Goal: Communication & Community: Answer question/provide support

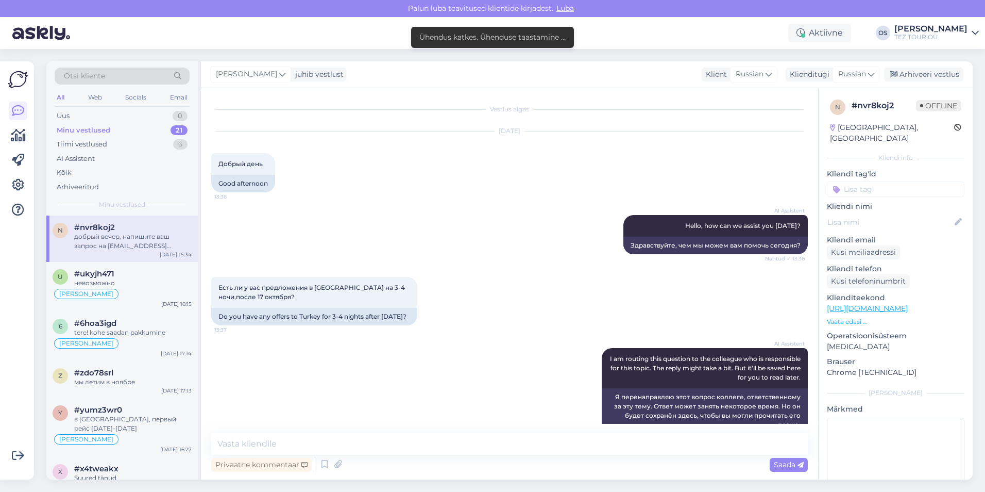
scroll to position [667, 0]
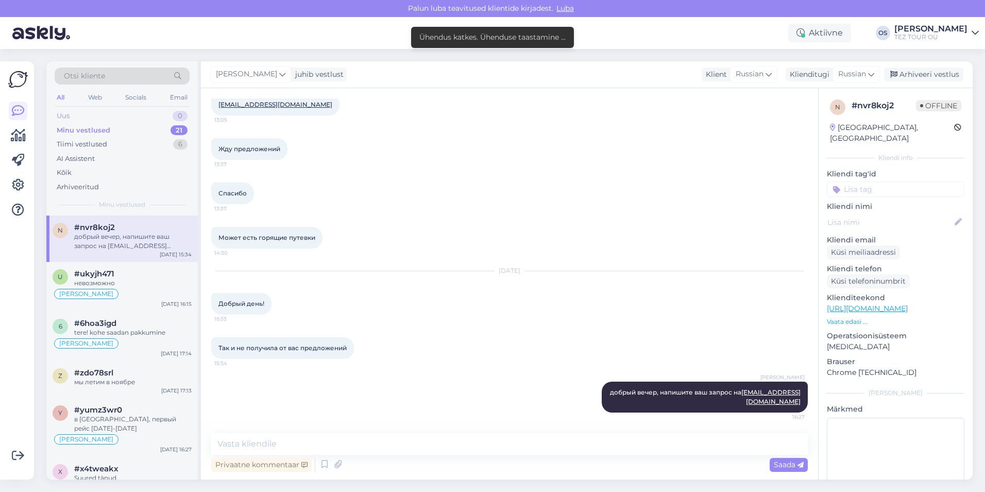
click at [91, 116] on div "Uus 0" at bounding box center [122, 116] width 135 height 14
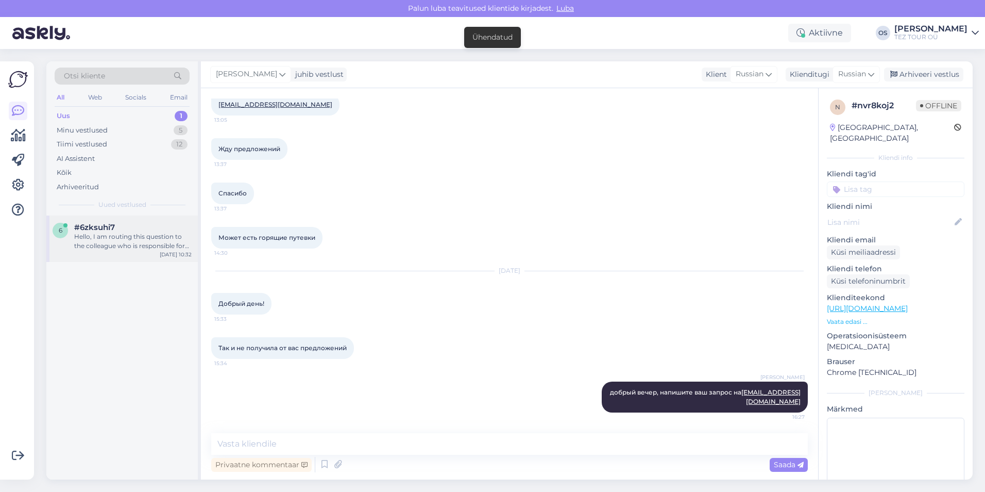
click at [158, 229] on div "#6zksuhi7" at bounding box center [132, 227] width 117 height 9
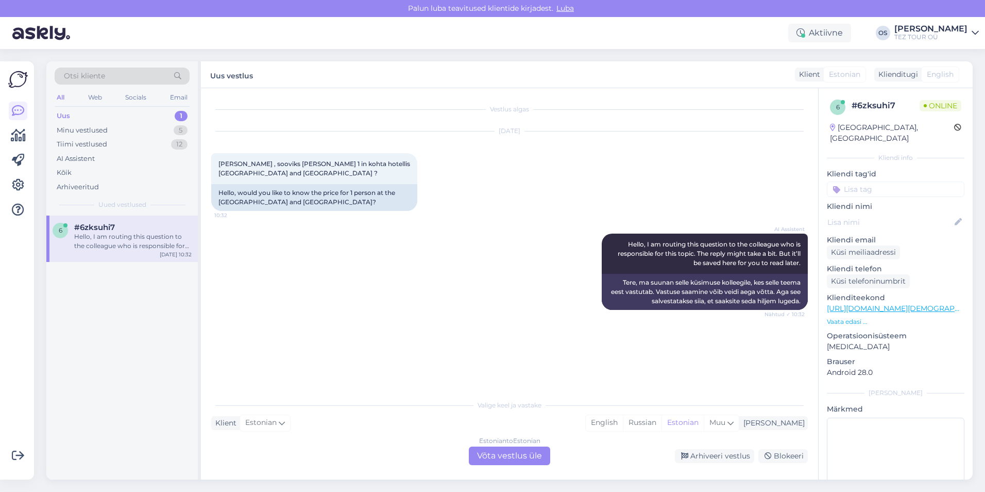
click at [488, 450] on div "Estonian to Estonian Võta vestlus üle" at bounding box center [509, 455] width 81 height 19
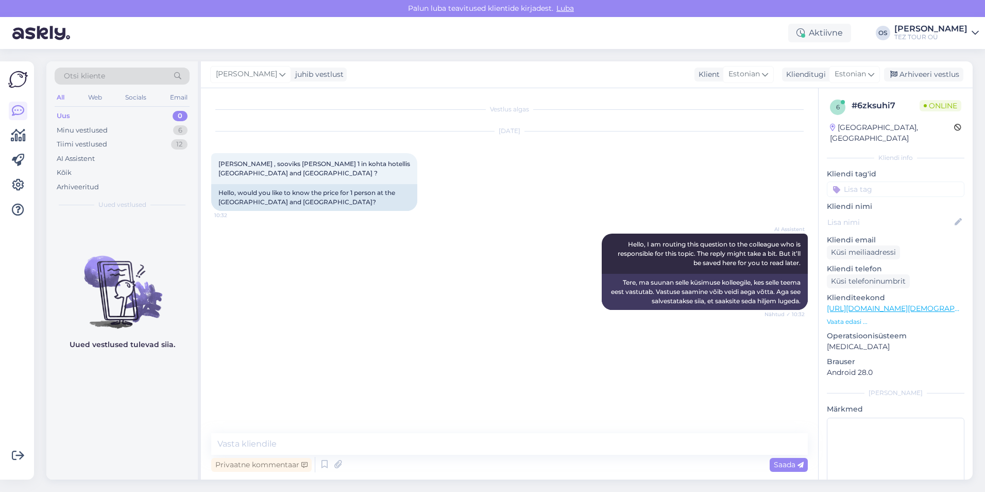
click at [868, 181] on input at bounding box center [896, 188] width 138 height 15
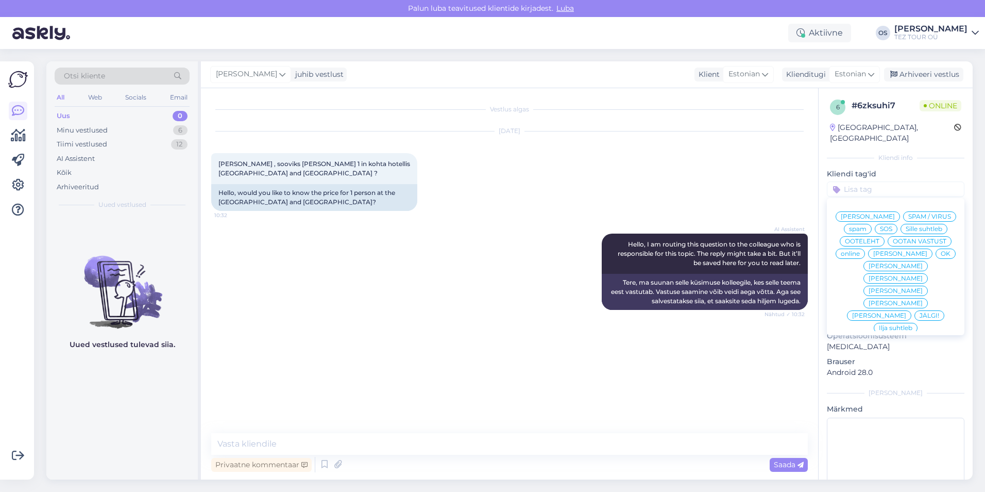
click at [880, 257] on span "[PERSON_NAME]" at bounding box center [900, 253] width 54 height 6
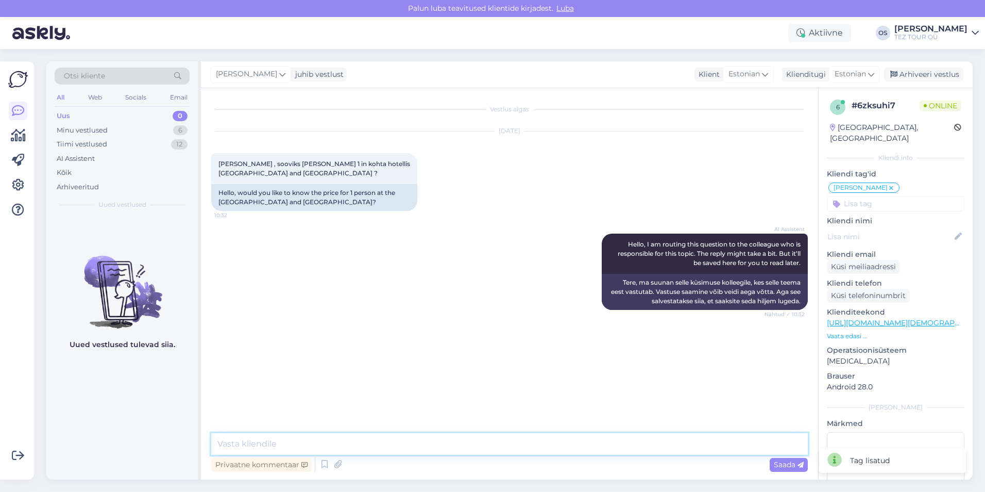
click at [312, 446] on textarea at bounding box center [509, 444] width 597 height 22
type textarea "Tere!"
type textarea "mis kuupevad?"
type textarea "о"
type textarea "[PERSON_NAME] saatke oma email"
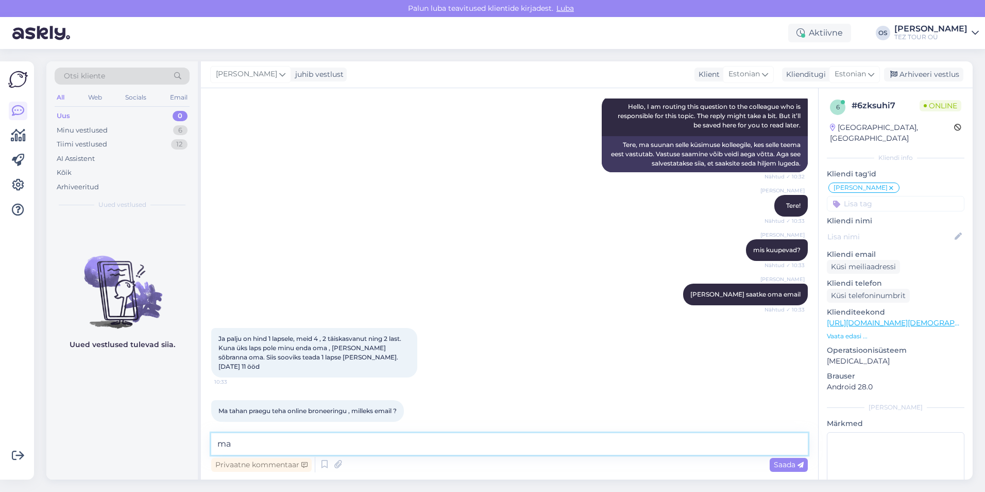
scroll to position [182, 0]
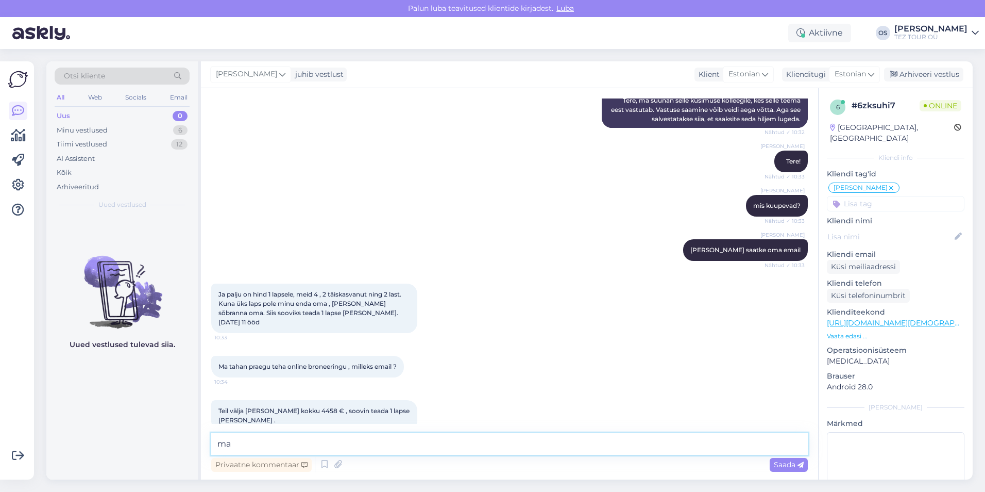
type textarea "m"
type textarea "ma broneerin teile"
drag, startPoint x: 312, startPoint y: 442, endPoint x: 171, endPoint y: 440, distance: 141.7
click at [170, 440] on div "Otsi kliente All Web Socials Email Uus 0 Minu vestlused 6 Tiimi vestlused 12 AI…" at bounding box center [509, 270] width 927 height 418
click at [260, 449] on textarea at bounding box center [509, 444] width 597 height 22
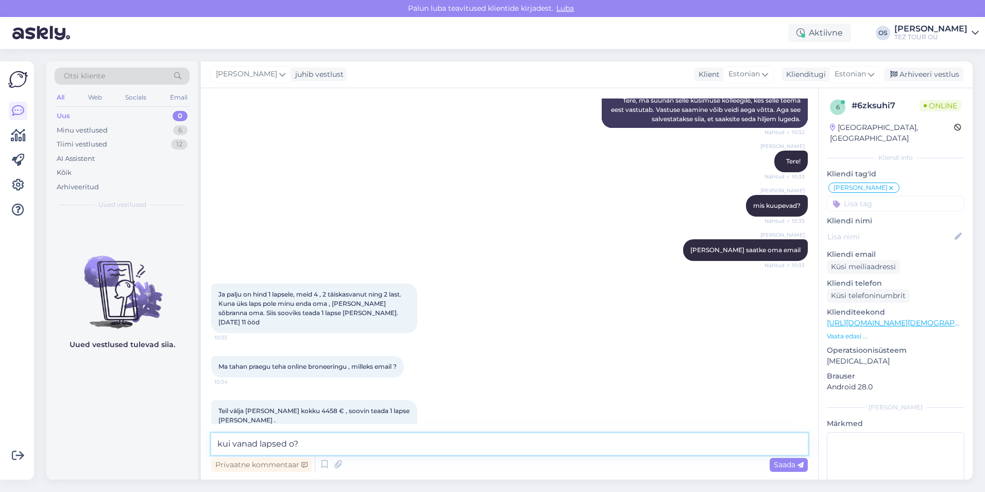
click at [310, 442] on textarea "kui vanad lapsed o?" at bounding box center [509, 444] width 597 height 22
click at [294, 444] on textarea "kui vanad lapsed o?" at bounding box center [509, 444] width 597 height 22
type textarea "kui vanad lapsed on?"
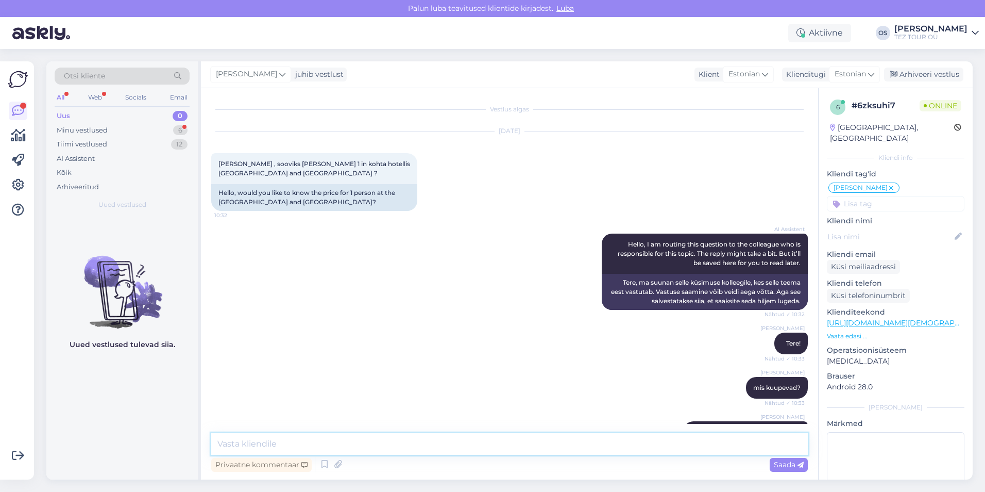
scroll to position [315, 0]
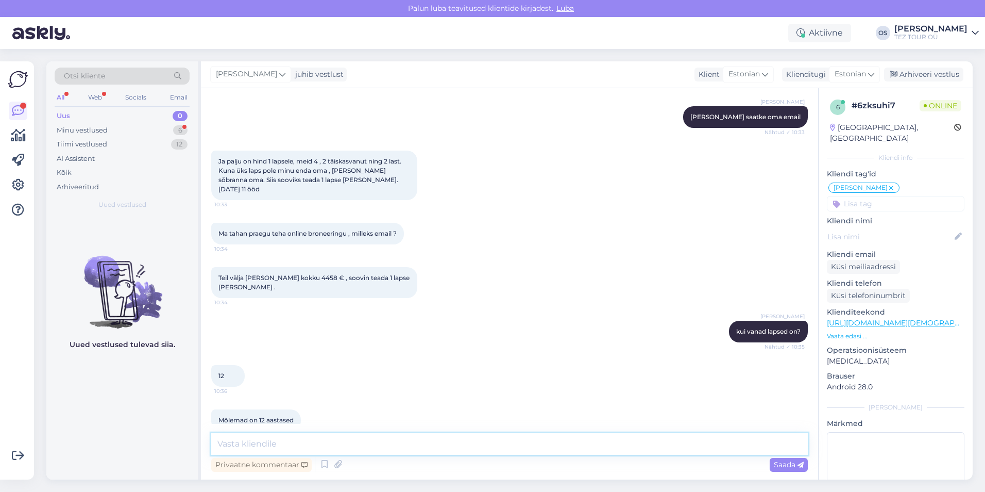
click at [253, 441] on textarea at bounding box center [509, 444] width 597 height 22
click at [412, 446] on textarea "hind on 4458 euro, hea meeliga broneerin teile. saatke oma andmeid- [PERSON_NAM…" at bounding box center [509, 444] width 597 height 22
click at [630, 443] on textarea "hind on 4458 euro, hea meeliga broneerin teile. palun saatke oma andmeid- [PERS…" at bounding box center [509, 444] width 597 height 22
click at [654, 443] on textarea "hind on 4458 euro, hea meeliga broneerin teile. palun saatke oma andmeid- [PERS…" at bounding box center [509, 444] width 597 height 22
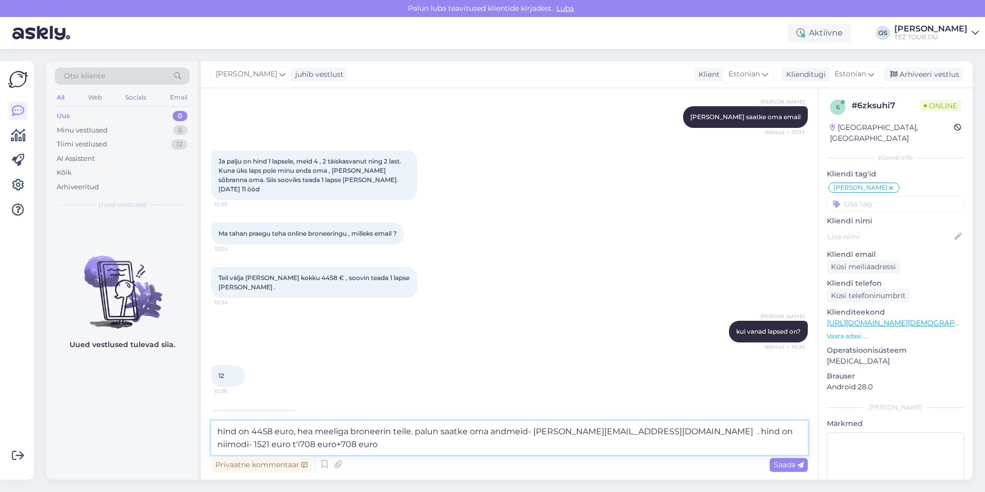
scroll to position [326, 0]
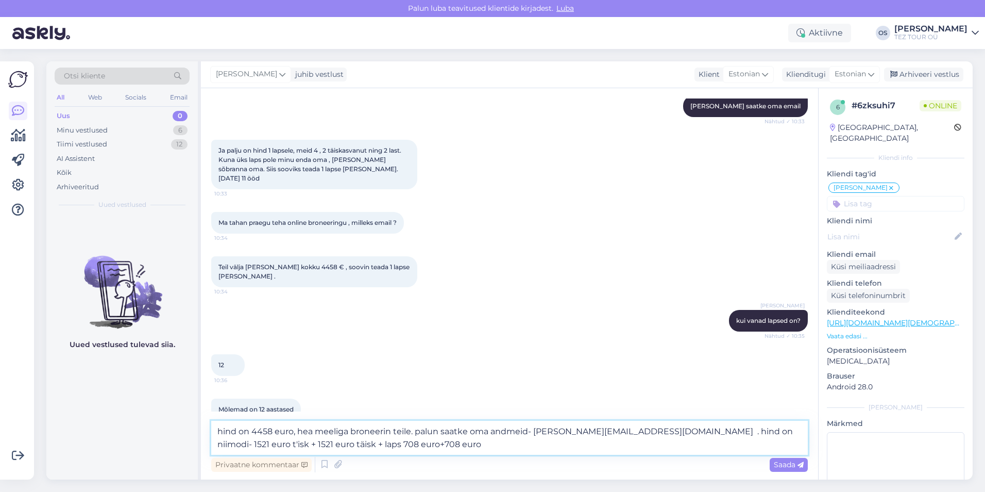
drag, startPoint x: 283, startPoint y: 445, endPoint x: 360, endPoint y: 424, distance: 79.0
click at [285, 444] on textarea "hind on 4458 euro, hea meeliga broneerin teile. palun saatke oma andmeid- [PERS…" at bounding box center [509, 437] width 597 height 34
click at [430, 445] on textarea "hind on 4458 euro, hea meeliga broneerin teile. palun saatke oma andmeid- [PERS…" at bounding box center [509, 437] width 597 height 34
drag, startPoint x: 220, startPoint y: 430, endPoint x: 225, endPoint y: 415, distance: 16.5
click at [220, 430] on textarea "hind on 4458 euro, hea meeliga broneerin teile. palun saatke oma andmeid- [PERS…" at bounding box center [509, 437] width 597 height 34
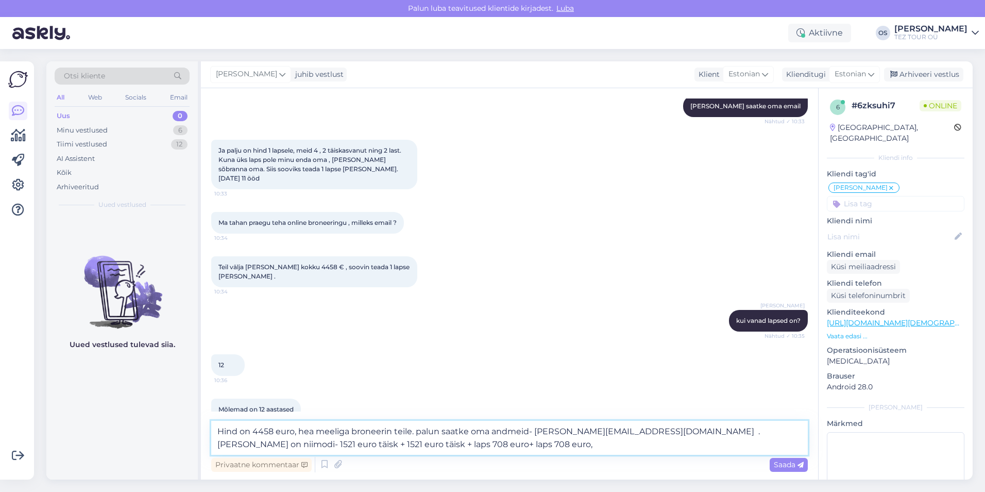
drag, startPoint x: 419, startPoint y: 432, endPoint x: 427, endPoint y: 427, distance: 9.3
click at [388, 447] on textarea "Hind on 4458 euro, hea meeliga broneerin teile. Palun saatke oma andmeid- [PERS…" at bounding box center [509, 437] width 597 height 34
paste textarea "Broneerimiseks palume saata reisijate nimed, isikukoodid, kontaktelefoni numbri…"
click at [703, 446] on textarea "Hind on 4458 euro, hea meeliga broneerin teile. Palun saatke oma andmeid- [PERS…" at bounding box center [509, 437] width 597 height 34
click at [719, 447] on textarea "Hind on 4458 euro, hea meeliga broneerin teile. Palun saatke oma andmeid- [PERS…" at bounding box center [509, 437] width 597 height 34
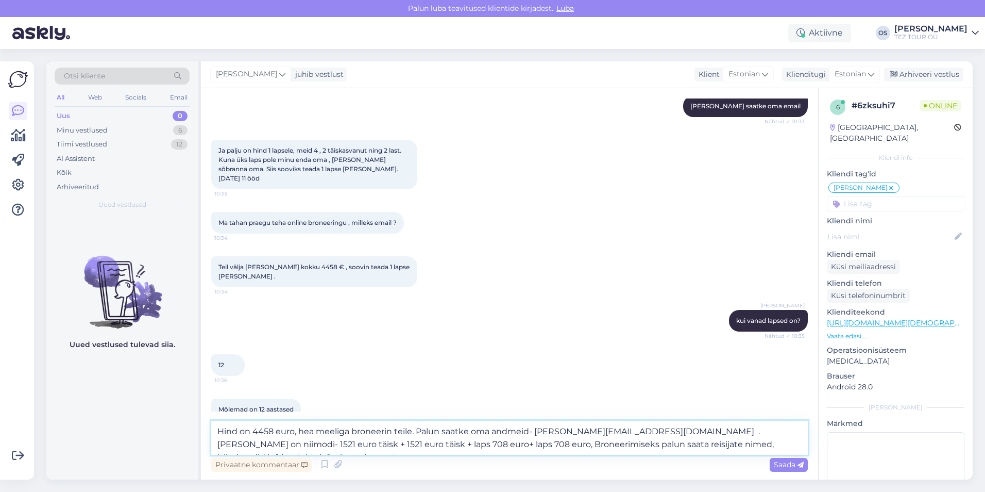
type textarea "Hind on 4458 euro, hea meeliga broneerin teile. Palun saatke oma andmeid- [PERS…"
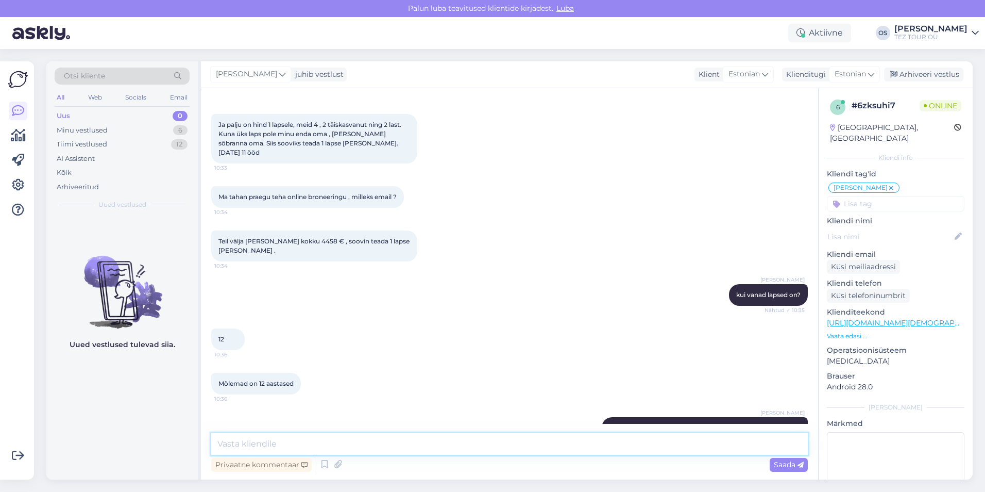
scroll to position [293, 0]
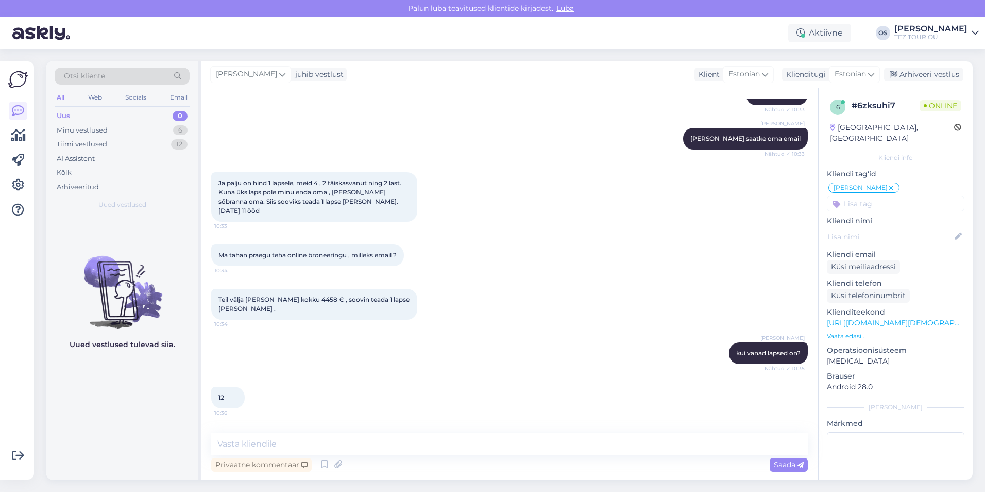
click at [124, 115] on div "Uus 0" at bounding box center [122, 116] width 135 height 14
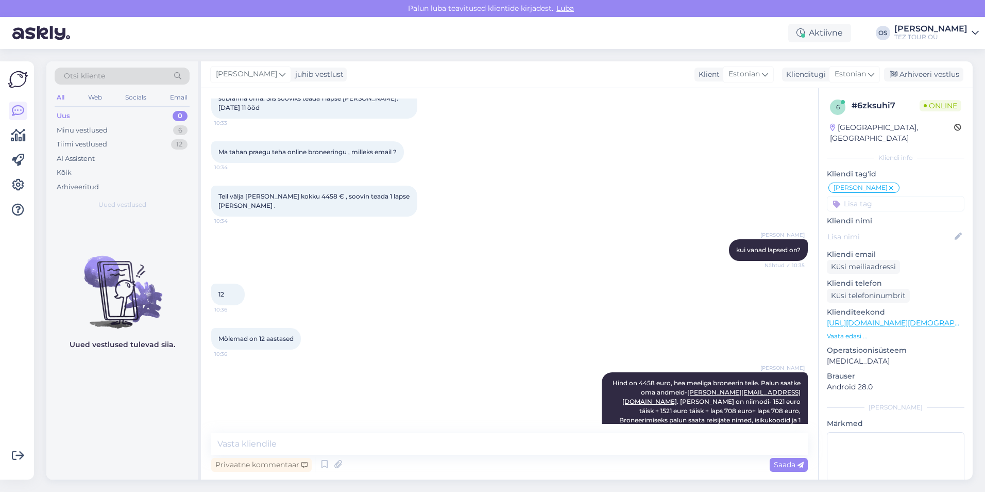
scroll to position [441, 0]
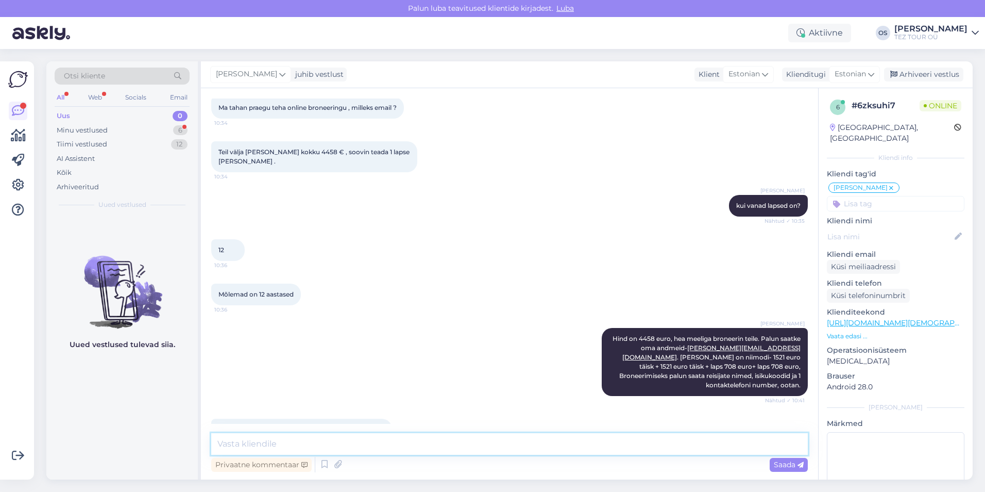
click at [282, 437] on textarea at bounding box center [509, 444] width 597 height 22
type textarea "arve"
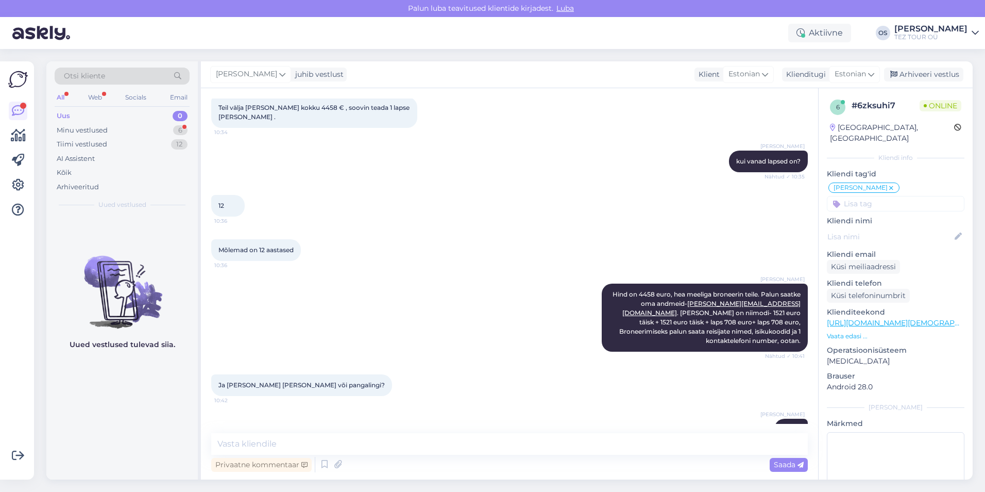
scroll to position [529, 0]
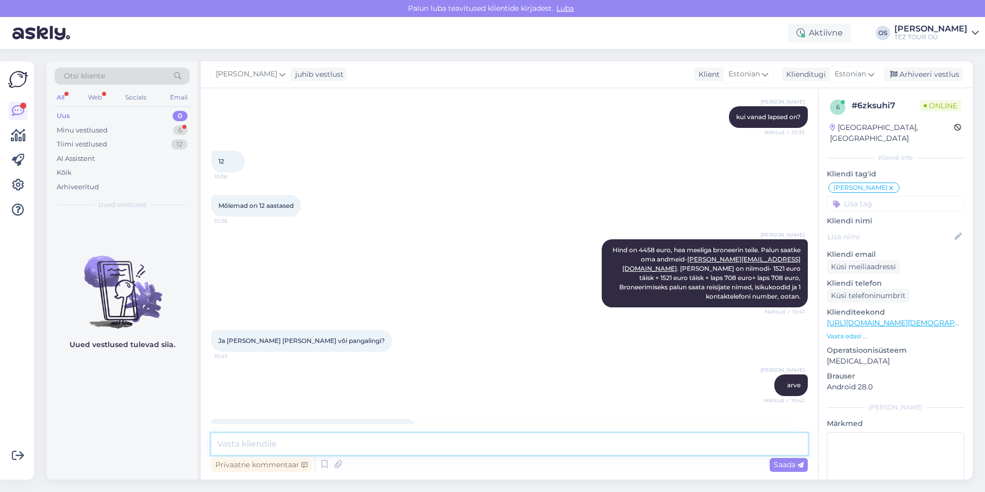
paste textarea "Maksetingimused - [PERSON_NAME] on jäänud rohkem kui 21 kalendripäeva, tuleb ta…"
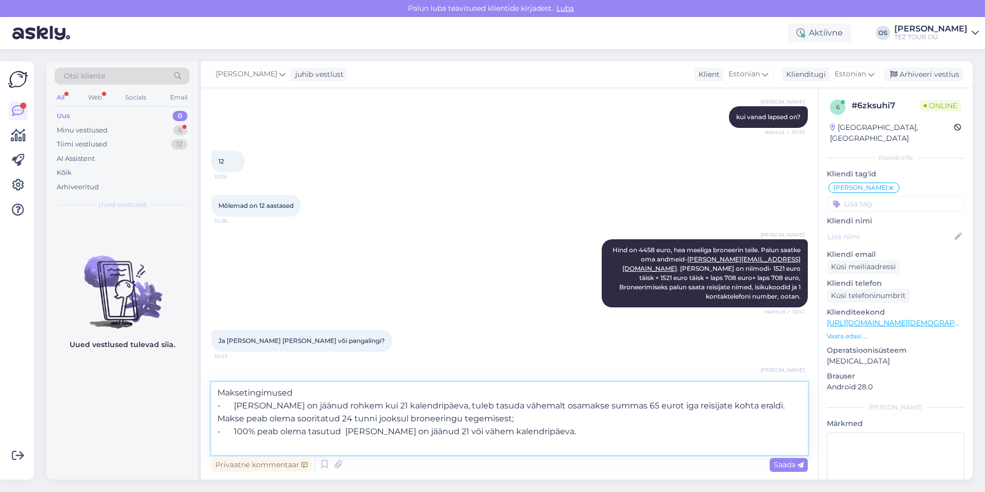
drag, startPoint x: 752, startPoint y: 405, endPoint x: 499, endPoint y: 401, distance: 252.5
click at [499, 401] on textarea "Maksetingimused - [PERSON_NAME] on jäänud rohkem kui 21 kalendripäeva, tuleb ta…" at bounding box center [509, 418] width 597 height 73
type textarea "Maksetingimused - [PERSON_NAME] on jäänud rohkem kui 21 kalendripäeva, tuleb ta…"
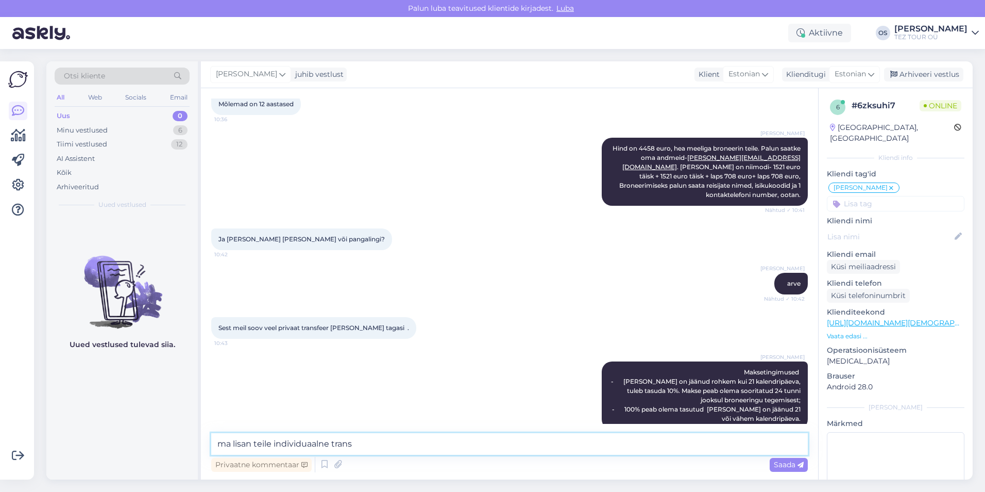
scroll to position [620, 0]
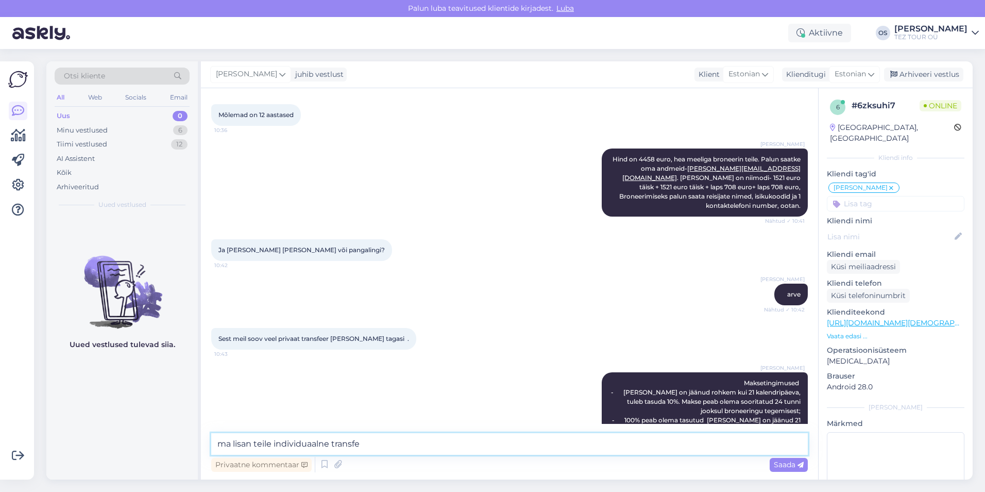
type textarea "ma [PERSON_NAME] teile individuaalne transfer"
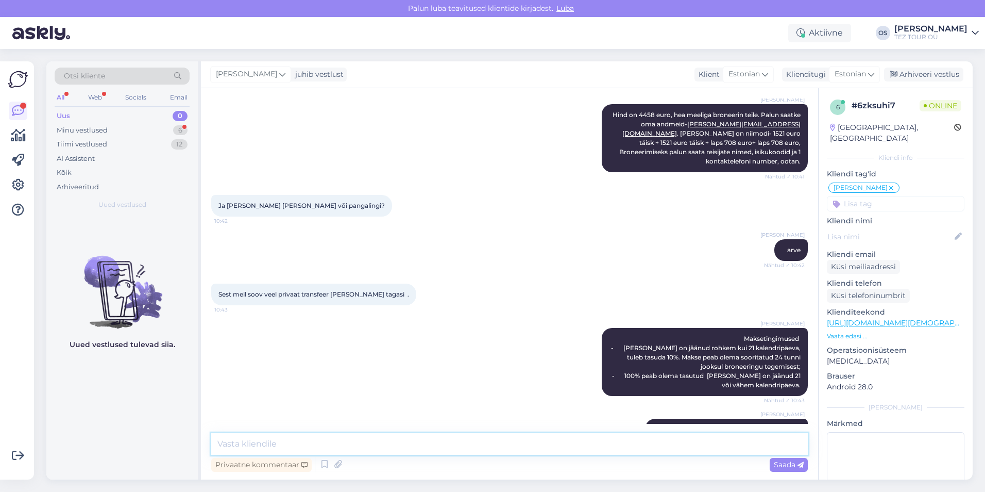
scroll to position [709, 0]
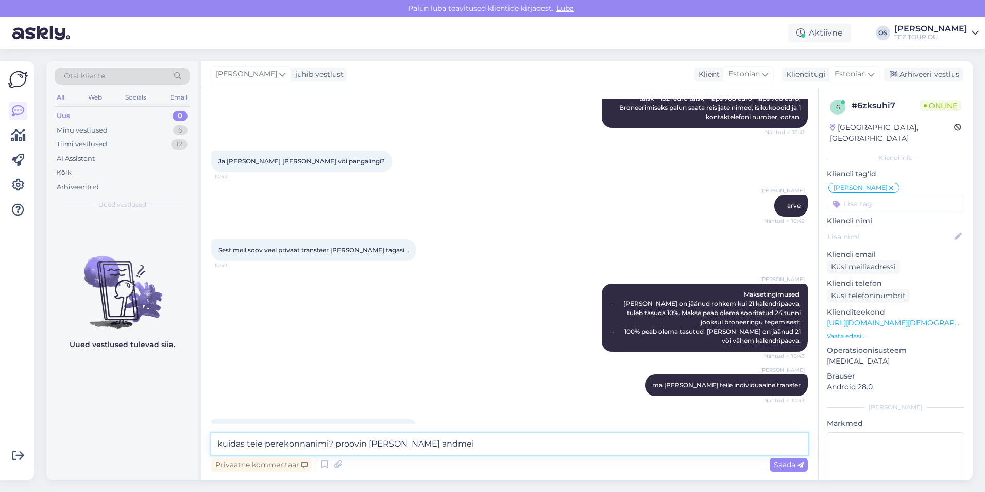
type textarea "kuidas teie perekonnanimi? proovin [PERSON_NAME] andmeid"
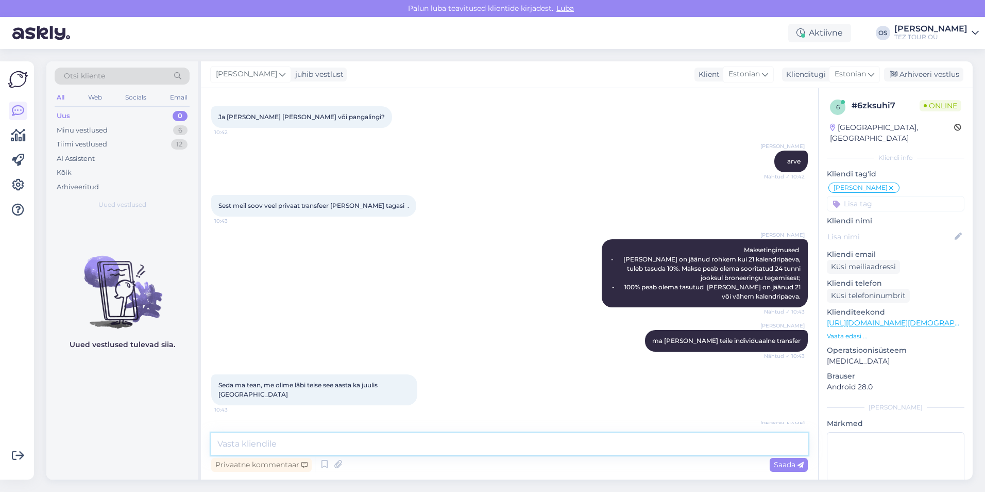
scroll to position [797, 0]
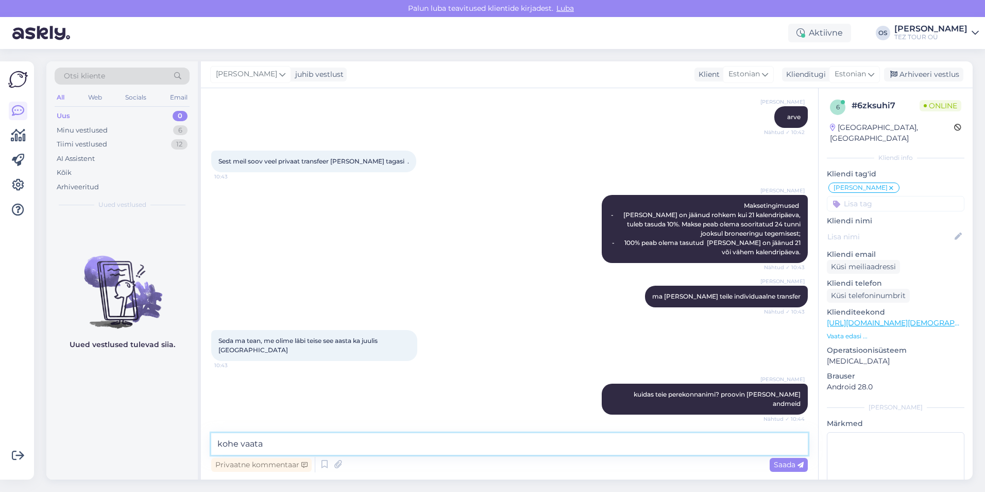
type textarea "kohe vaatan"
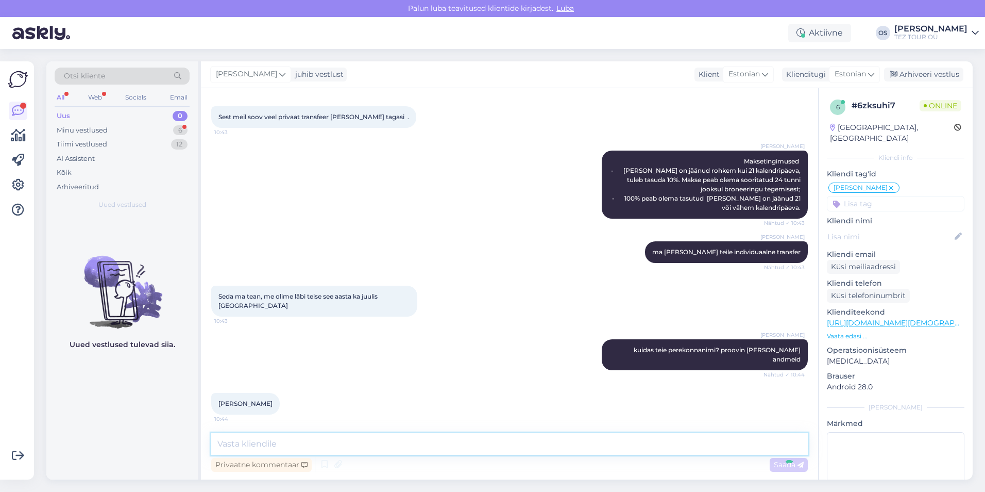
scroll to position [886, 0]
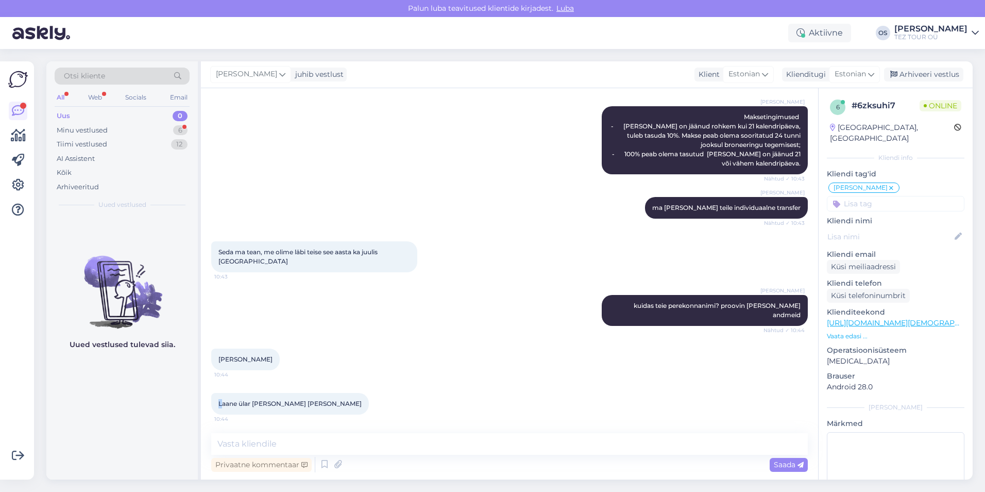
drag, startPoint x: 216, startPoint y: 359, endPoint x: 222, endPoint y: 358, distance: 6.3
click at [222, 393] on div "Laane ülar [PERSON_NAME] [PERSON_NAME] 10:44" at bounding box center [290, 404] width 158 height 22
drag, startPoint x: 222, startPoint y: 358, endPoint x: 297, endPoint y: 351, distance: 75.5
click at [297, 393] on div "Laane ülar [PERSON_NAME] [PERSON_NAME] 10:44" at bounding box center [290, 404] width 158 height 22
drag, startPoint x: 219, startPoint y: 308, endPoint x: 253, endPoint y: 311, distance: 34.2
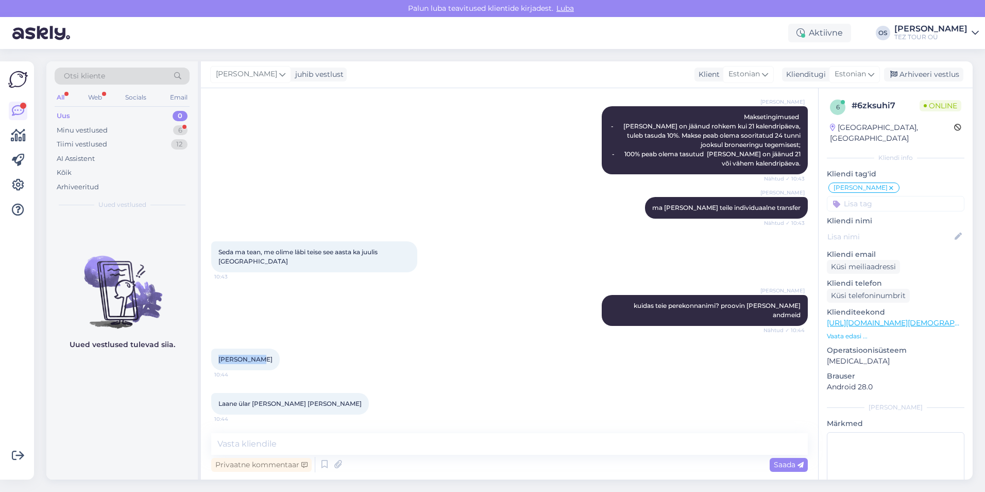
click at [253, 348] on div "[PERSON_NAME] 10:44" at bounding box center [245, 359] width 69 height 22
drag, startPoint x: 253, startPoint y: 311, endPoint x: 248, endPoint y: 313, distance: 5.4
copy span "[PERSON_NAME]"
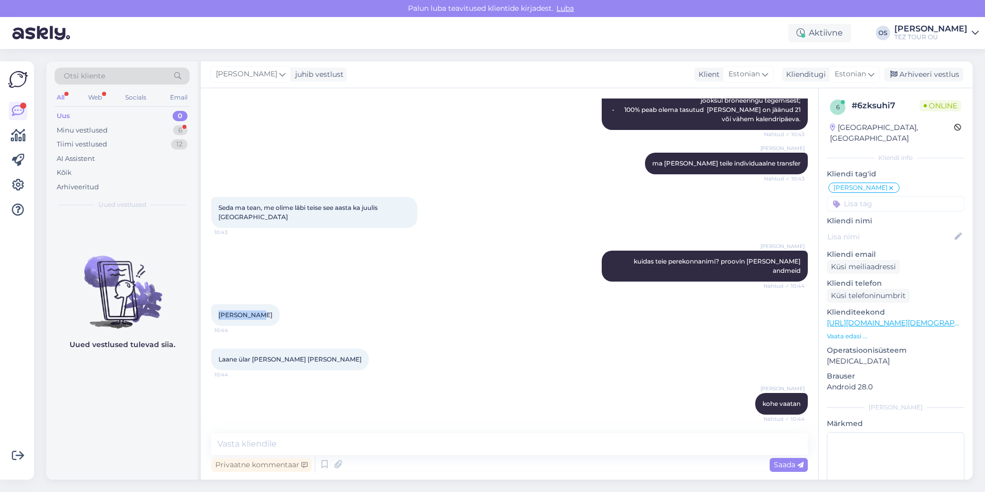
click at [224, 304] on div "[PERSON_NAME] 10:44" at bounding box center [245, 315] width 69 height 22
click at [223, 311] on span "[PERSON_NAME]" at bounding box center [245, 315] width 54 height 8
drag, startPoint x: 218, startPoint y: 265, endPoint x: 300, endPoint y: 307, distance: 92.0
click at [300, 307] on div "Vestlus algas [DATE] Tere , sooviks [PERSON_NAME] 1 in kohta hotellis [GEOGRAPH…" at bounding box center [514, 260] width 606 height 325
drag, startPoint x: 300, startPoint y: 307, endPoint x: 273, endPoint y: 288, distance: 33.3
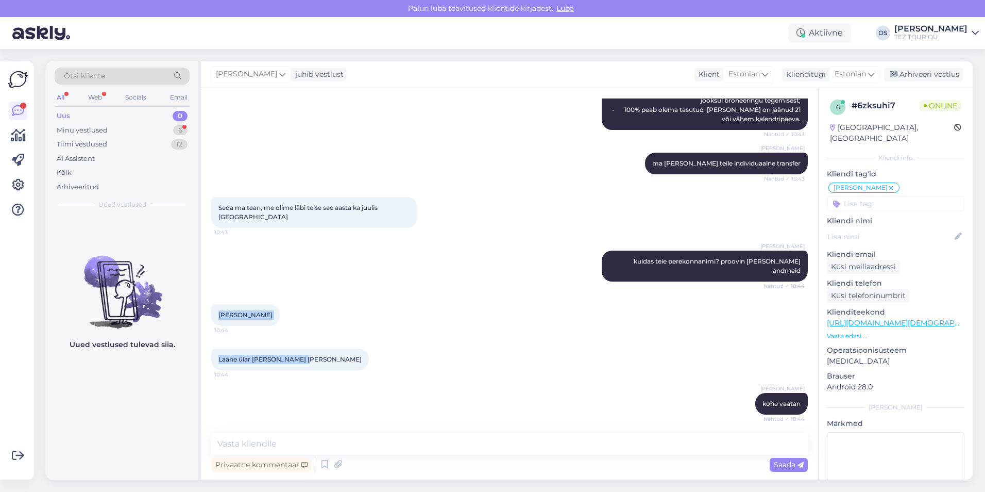
copy div "[PERSON_NAME] 10:44 Laane ülar [PERSON_NAME] [PERSON_NAME]"
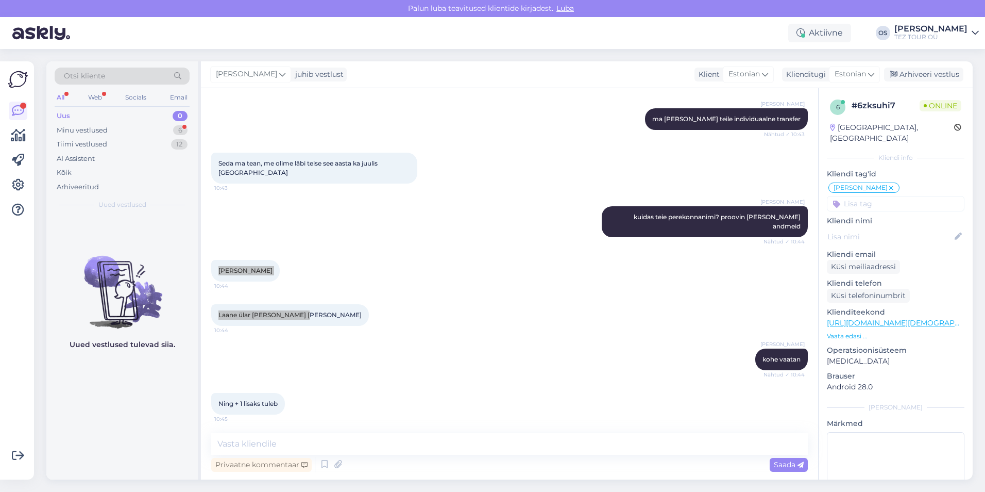
scroll to position [1019, 0]
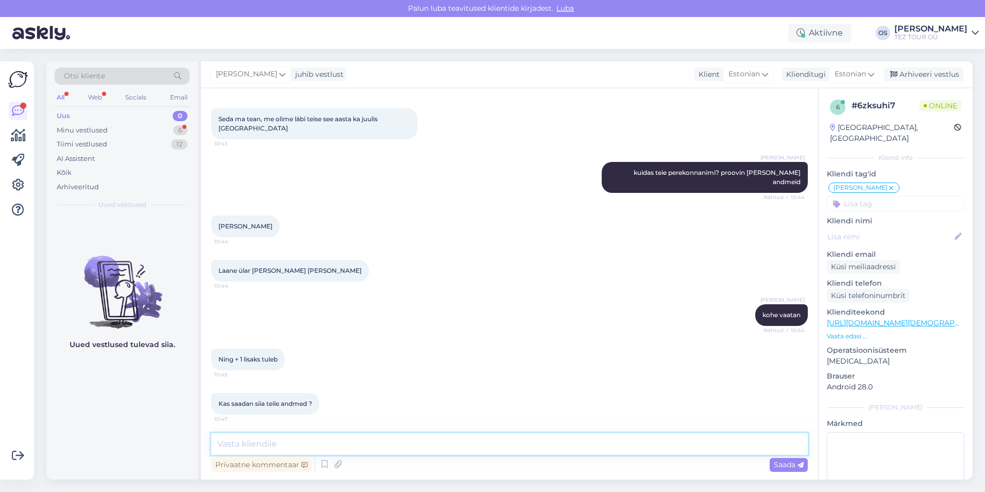
click at [256, 450] on textarea at bounding box center [509, 444] width 597 height 22
click at [314, 442] on textarea at bounding box center [509, 444] width 597 height 22
type textarea "saatke palun emailile"
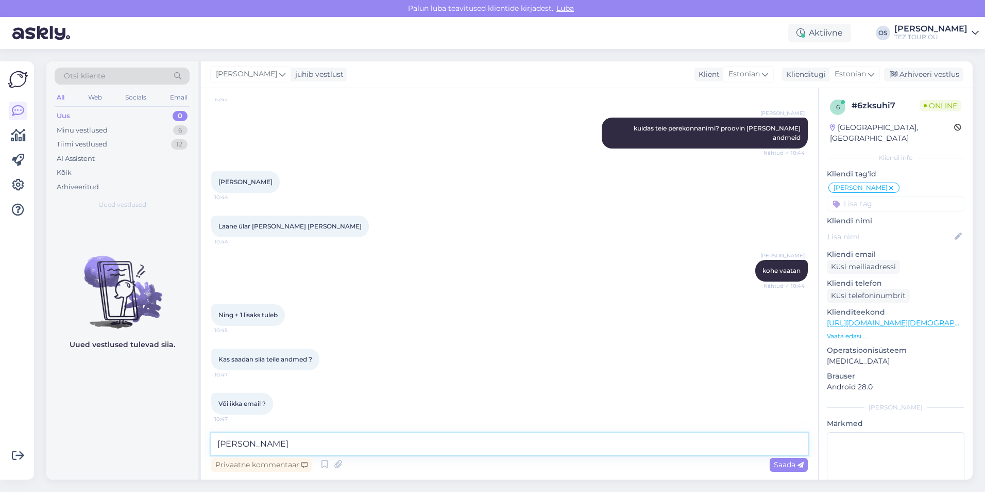
scroll to position [1107, 0]
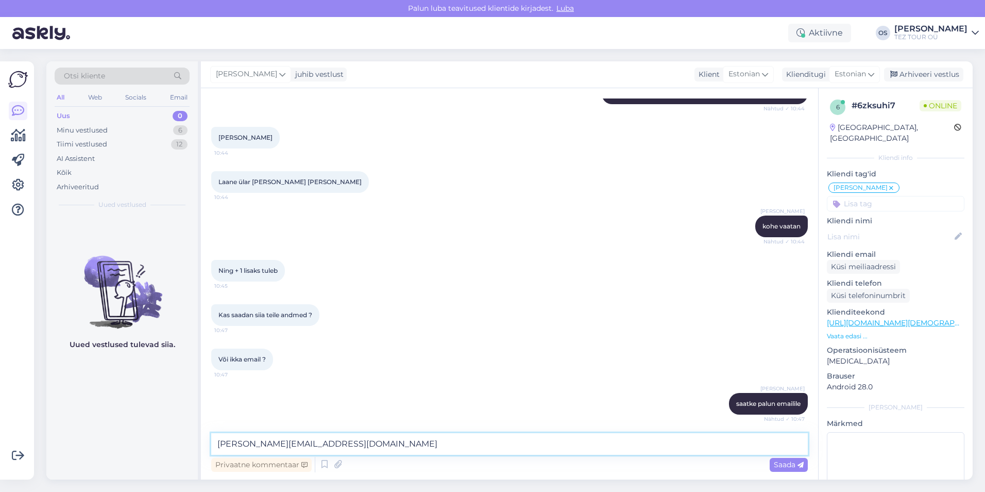
type textarea "[PERSON_NAME][EMAIL_ADDRESS][DOMAIN_NAME]"
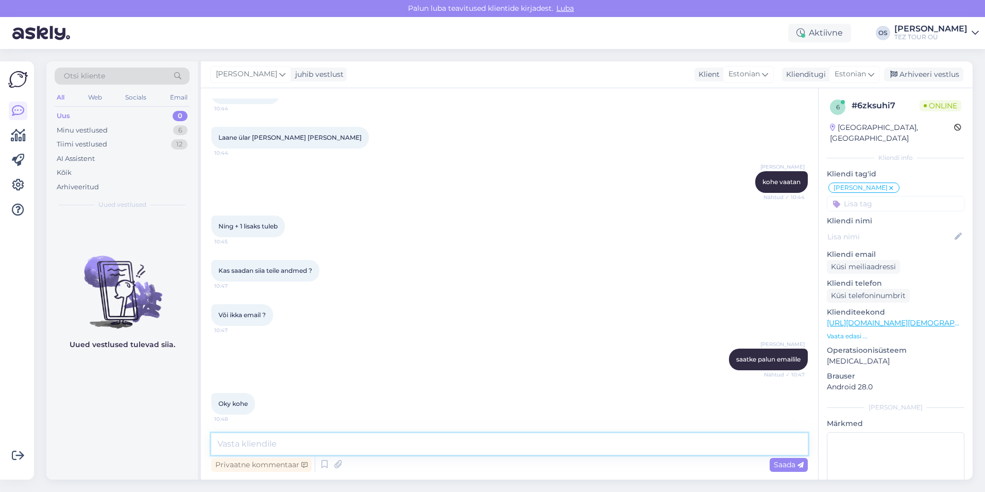
click at [314, 441] on textarea at bounding box center [509, 444] width 597 height 22
type textarea "ootan :)"
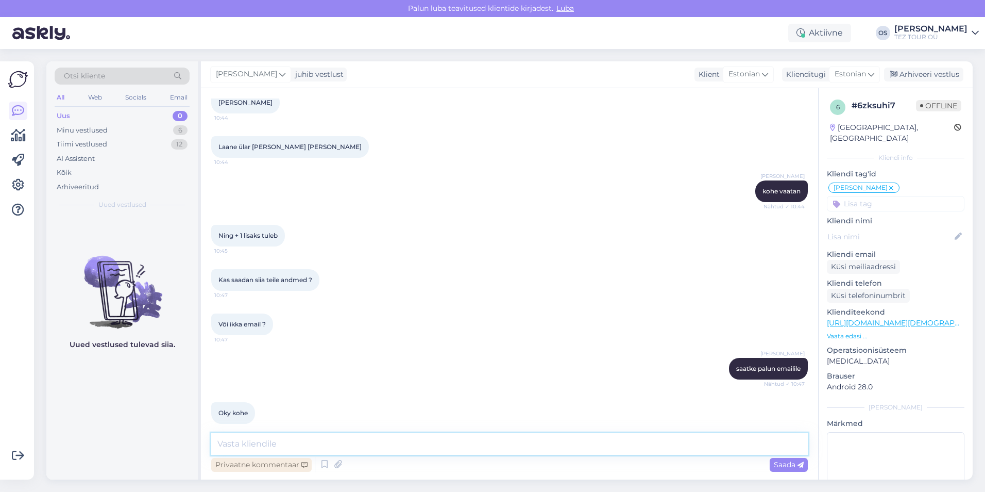
scroll to position [1196, 0]
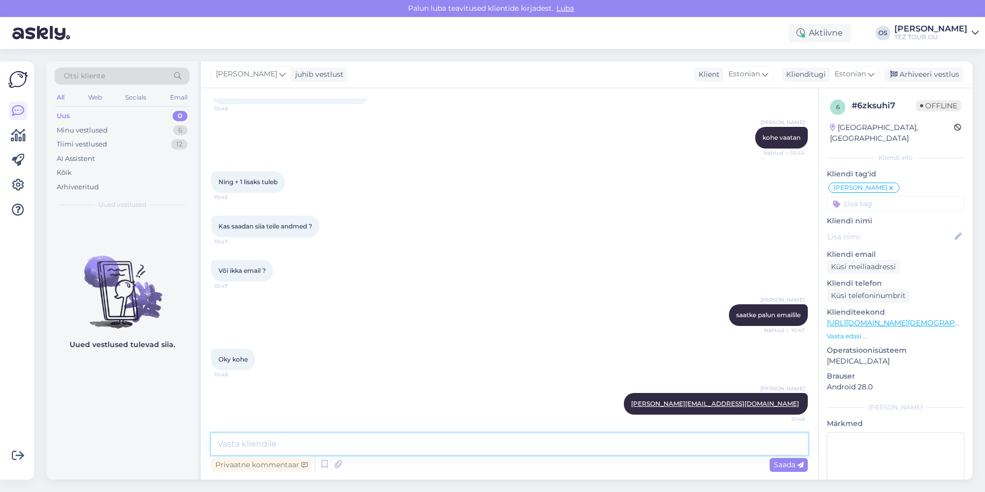
click at [237, 445] on textarea at bounding box center [509, 444] width 597 height 22
type textarea "д"
click at [246, 444] on textarea at bounding box center [509, 444] width 597 height 22
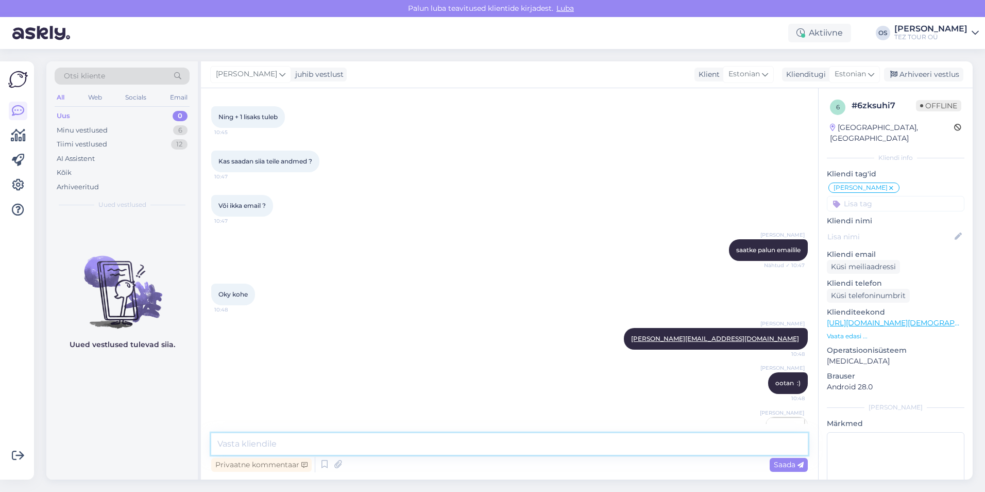
click at [344, 439] on textarea at bounding box center [509, 444] width 597 height 22
type textarea "л"
type textarea "kas need?"
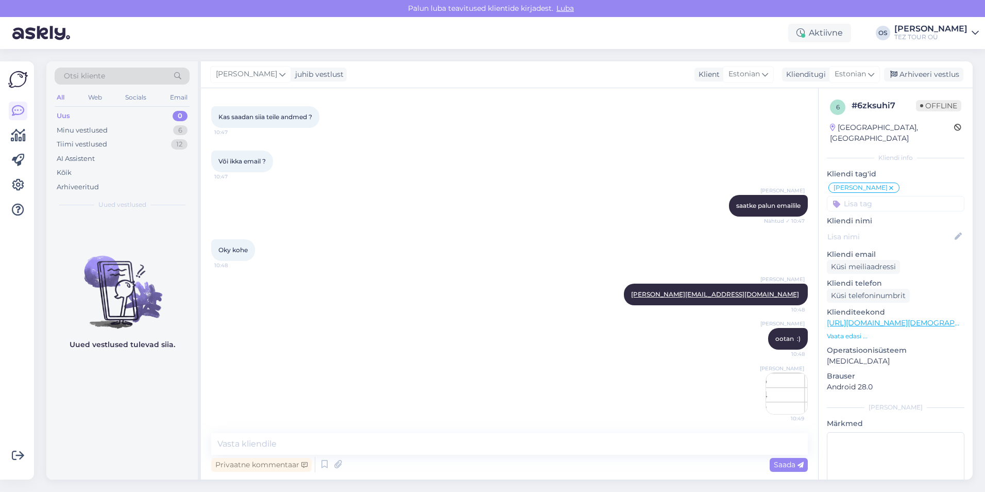
click at [780, 373] on img at bounding box center [786, 393] width 41 height 41
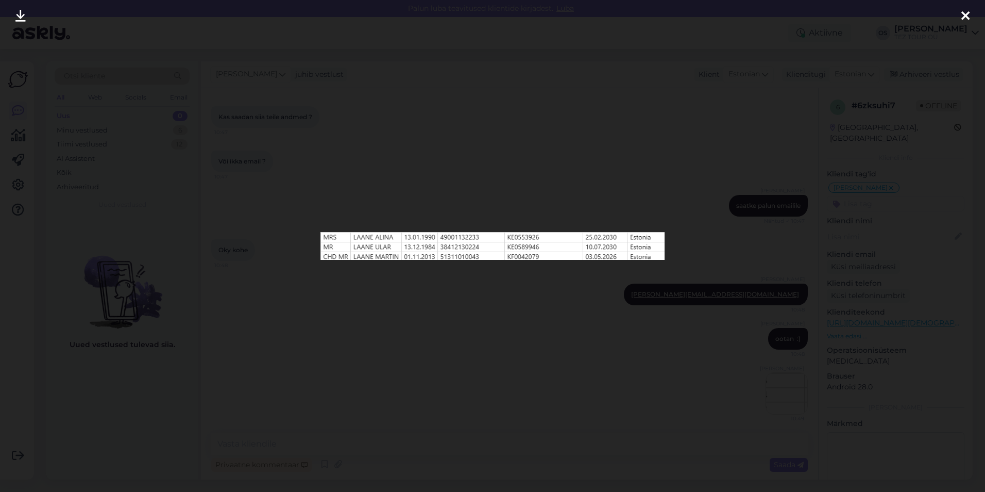
click at [967, 19] on icon at bounding box center [966, 16] width 8 height 13
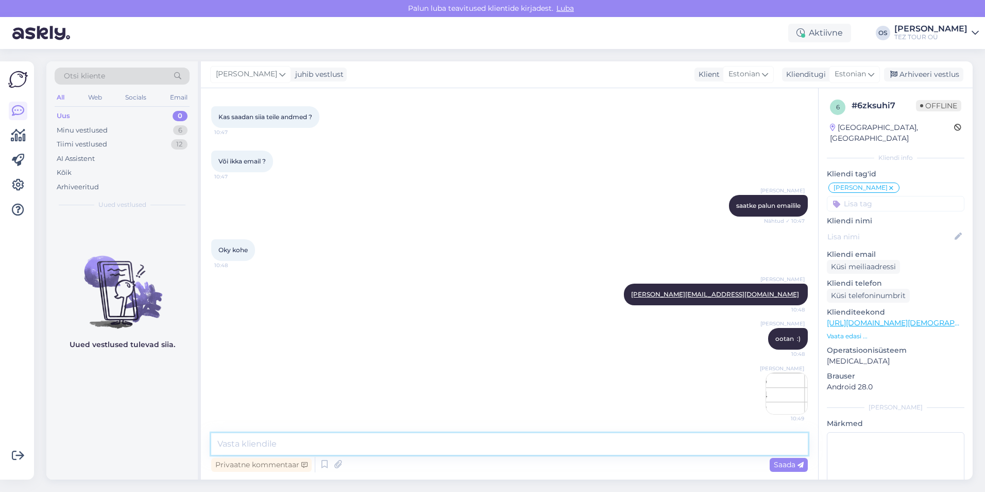
click at [324, 448] on textarea at bounding box center [509, 444] width 597 height 22
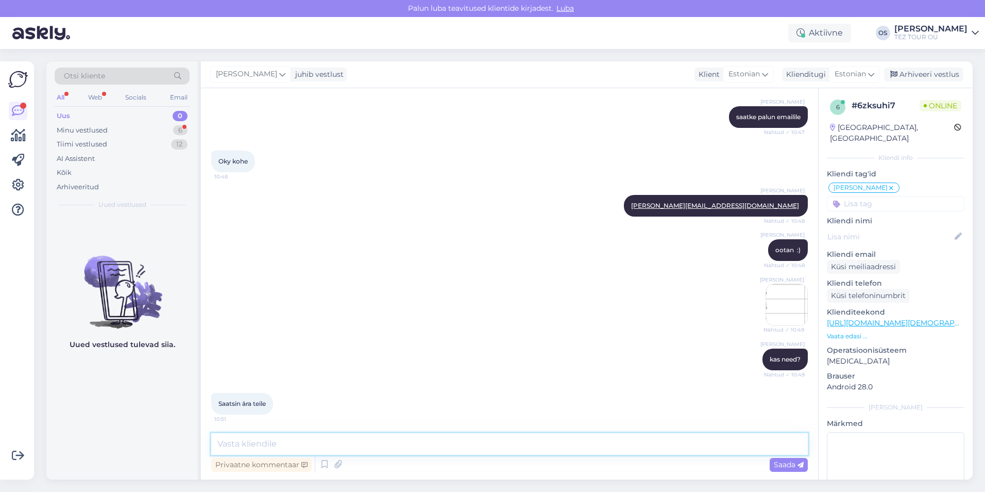
click at [274, 440] on textarea at bounding box center [509, 444] width 597 height 22
click at [281, 441] on textarea at bounding box center [509, 444] width 597 height 22
type textarea "broneerin!"
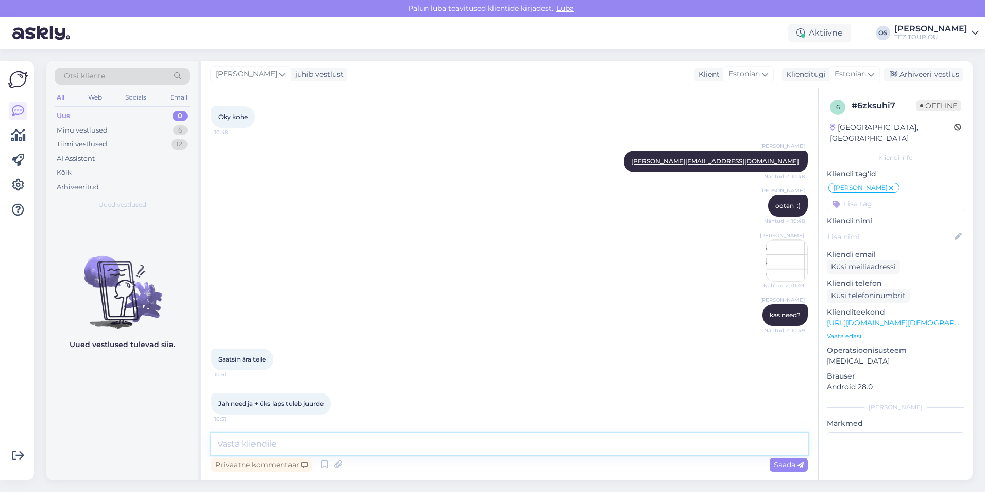
click at [289, 448] on textarea at bounding box center [509, 444] width 597 height 22
type textarea "t"
type textarea "s"
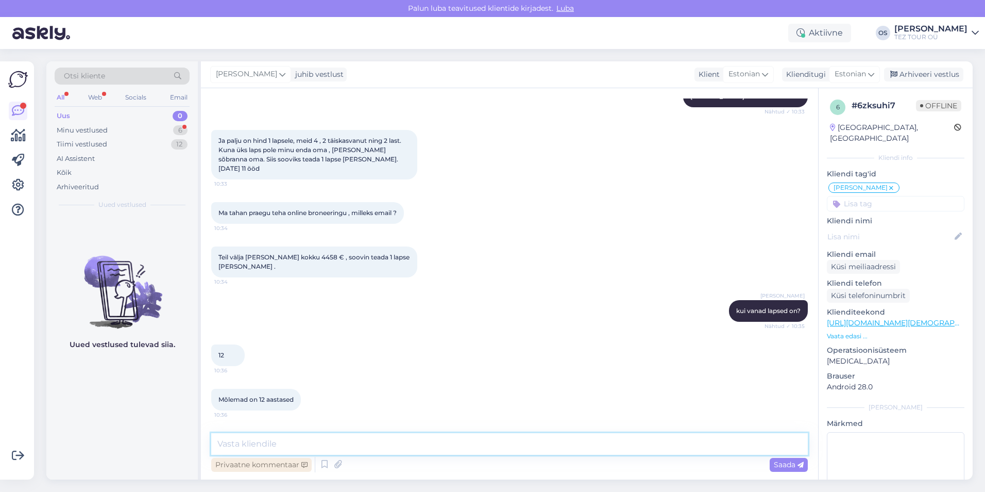
scroll to position [410, 0]
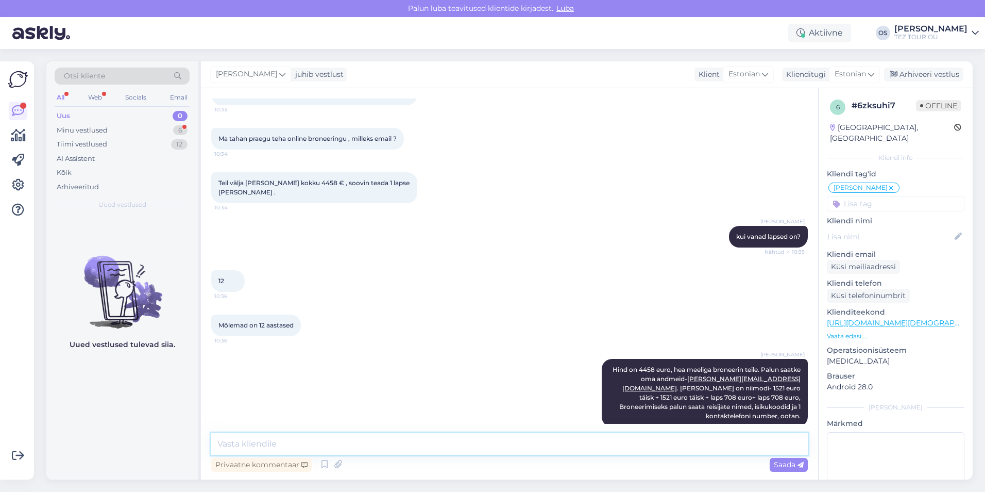
click at [250, 437] on textarea at bounding box center [509, 444] width 597 height 22
type textarea "saatsin teile email"
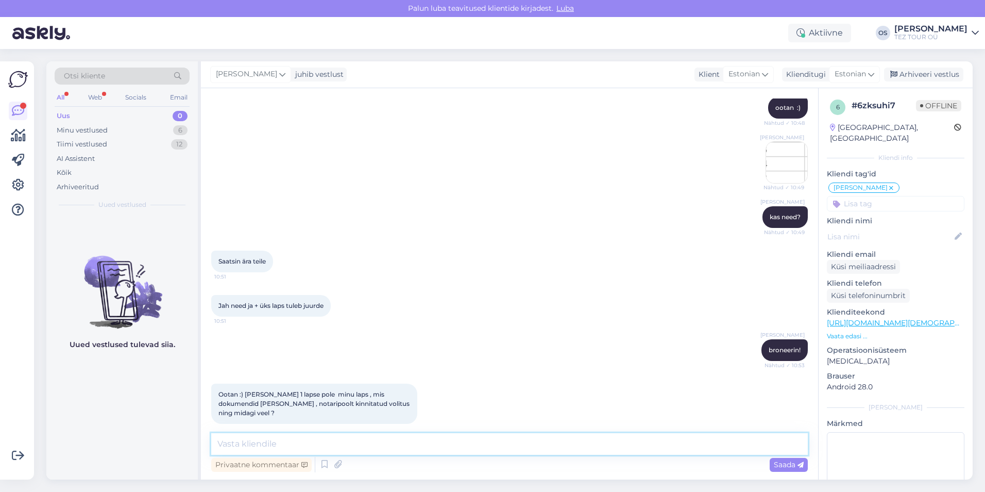
click at [317, 449] on textarea at bounding box center [509, 444] width 597 height 22
click at [250, 445] on textarea at bounding box center [509, 444] width 597 height 22
type textarea "saatsin teine email ka"
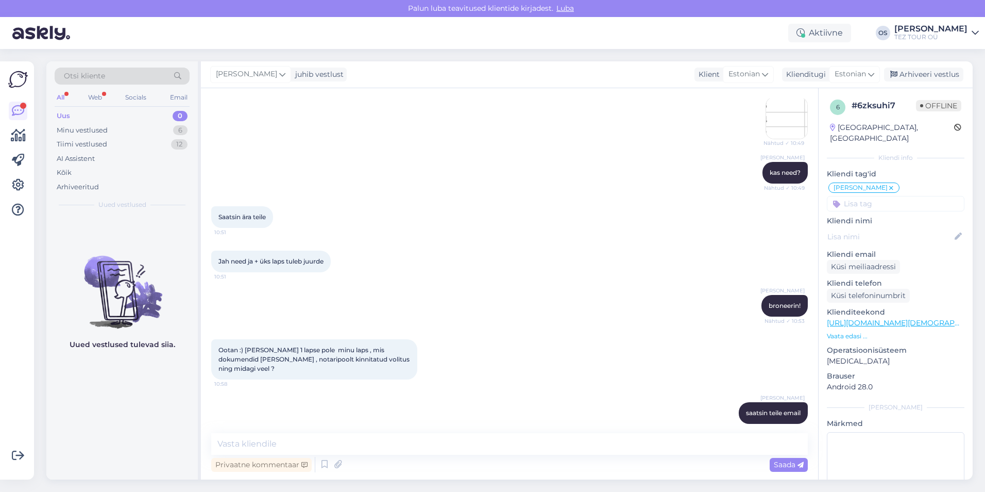
click at [88, 116] on div "Uus 0" at bounding box center [122, 116] width 135 height 14
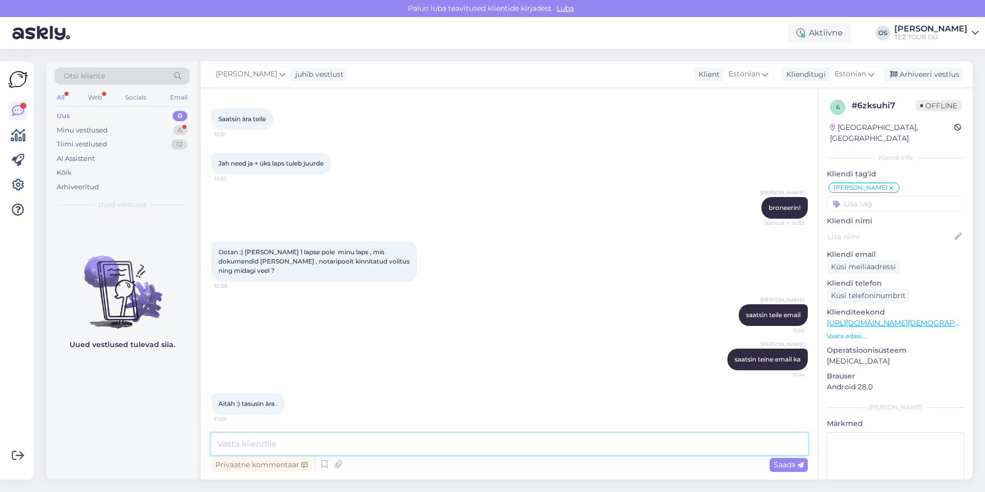
click at [289, 449] on textarea at bounding box center [509, 444] width 597 height 22
type textarea "on võimalik osta"
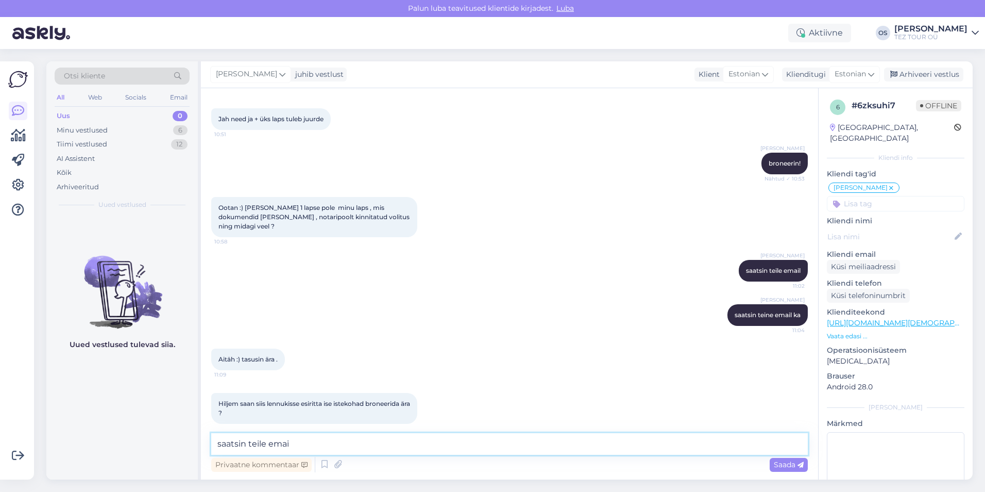
type textarea "saatsin teile email"
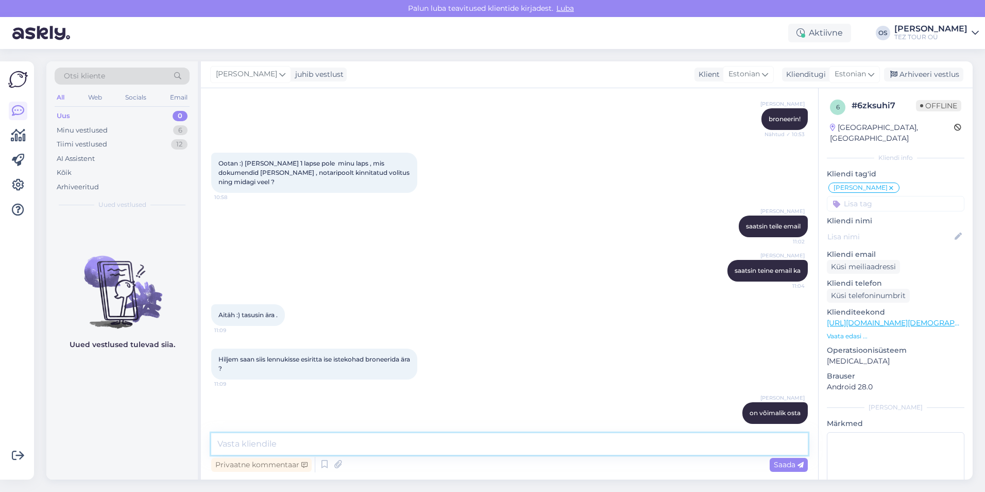
click at [447, 445] on textarea at bounding box center [509, 444] width 597 height 22
click at [258, 442] on textarea at bounding box center [509, 444] width 597 height 22
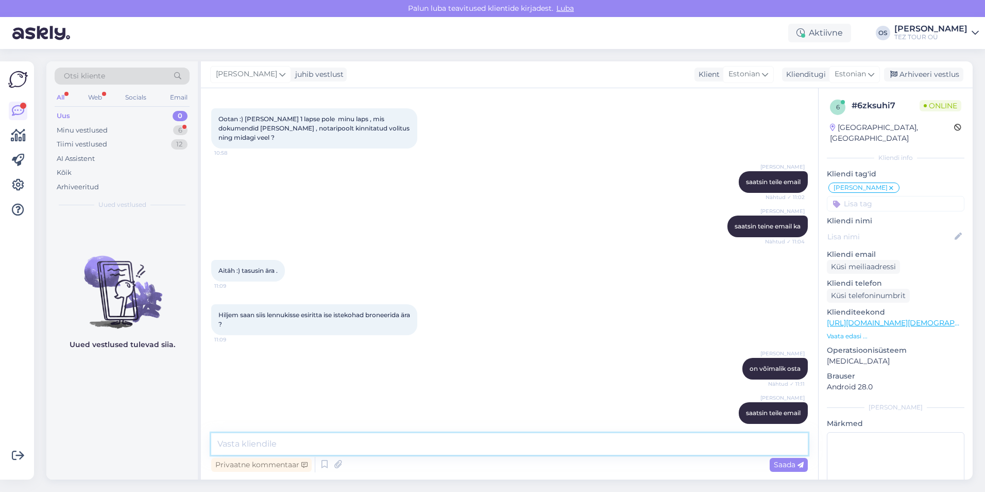
click at [305, 442] on textarea at bounding box center [509, 444] width 597 height 22
type textarea "jah, te võite kirjuta [PERSON_NAME] ma lisan teile"
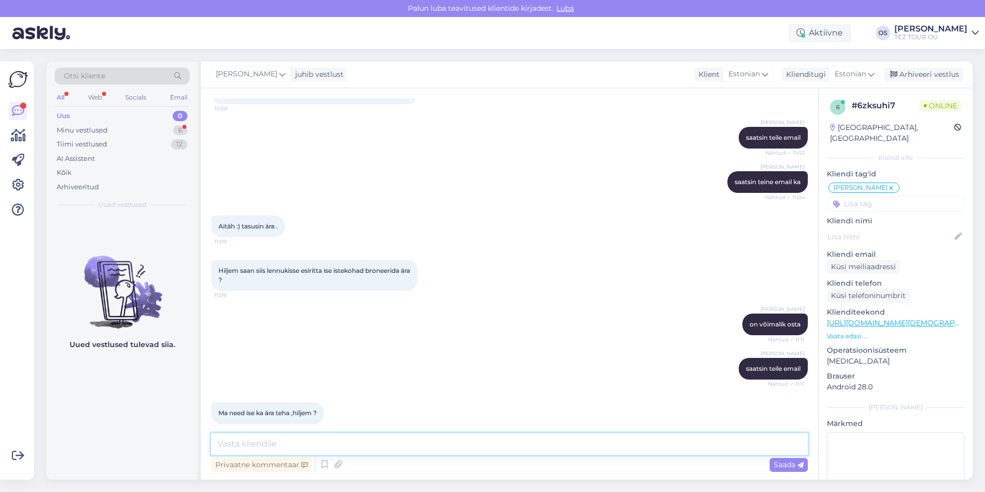
scroll to position [1900, 0]
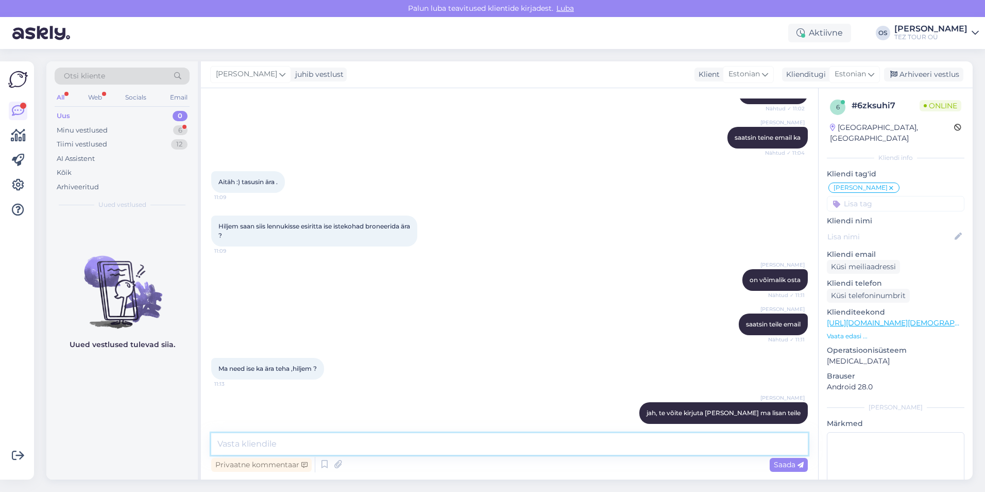
click at [247, 437] on textarea at bounding box center [509, 444] width 597 height 22
click at [90, 136] on div "Minu vestlused 6" at bounding box center [122, 130] width 135 height 14
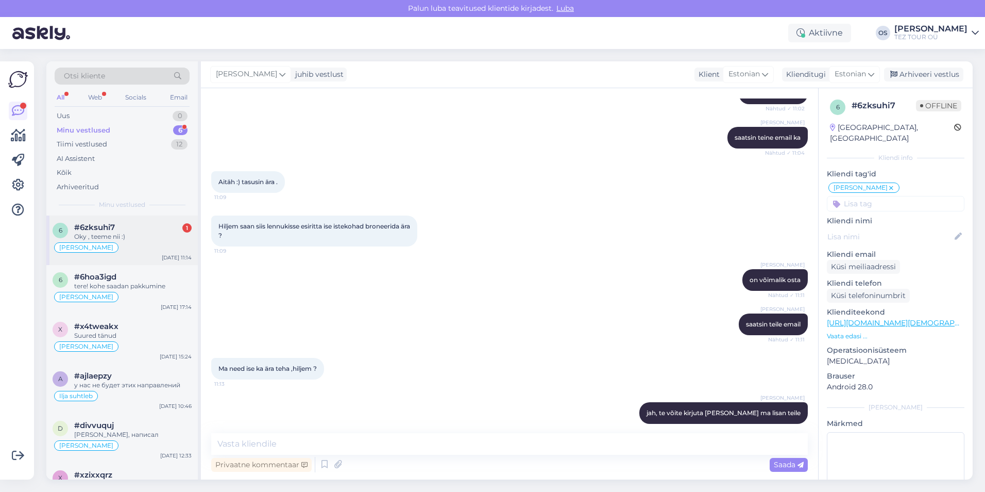
click at [126, 238] on div "Oky , teeme nii :)" at bounding box center [132, 236] width 117 height 9
click at [87, 107] on div "Otsi kliente All Web Socials Email Uus 0 Minu vestlused 6 Tiimi vestlused 12 AI…" at bounding box center [122, 138] width 152 height 154
click at [79, 112] on div "Uus 0" at bounding box center [122, 116] width 135 height 14
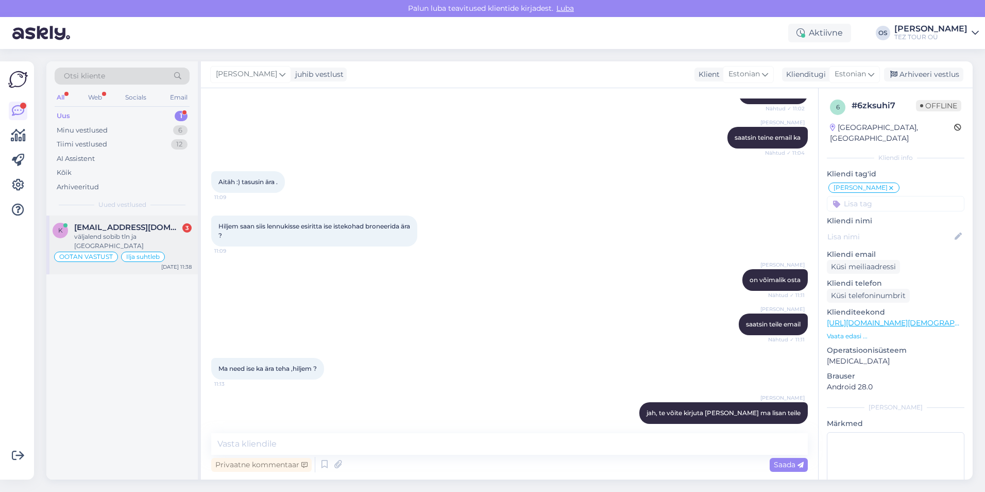
click at [128, 225] on span "[EMAIL_ADDRESS][DOMAIN_NAME]" at bounding box center [127, 227] width 107 height 9
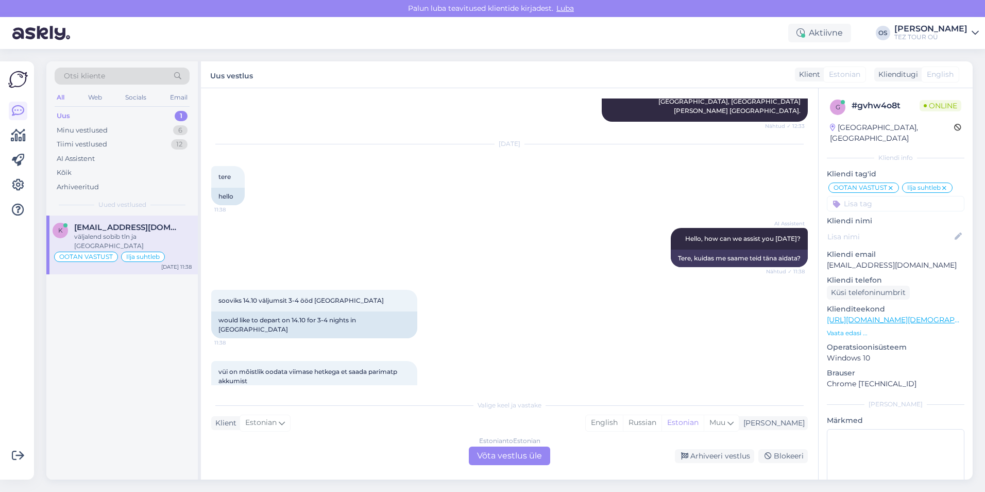
scroll to position [984, 0]
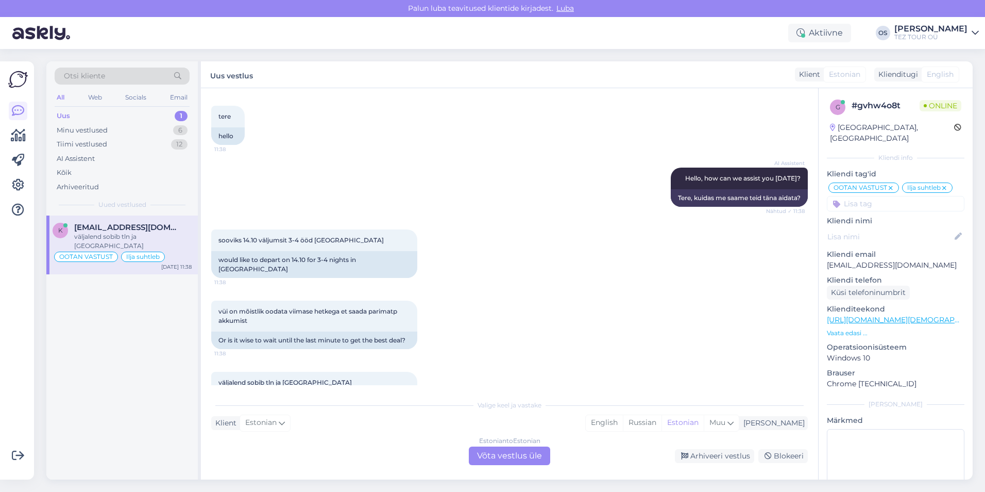
click at [512, 455] on div "Estonian to Estonian Võta vestlus üle" at bounding box center [509, 455] width 81 height 19
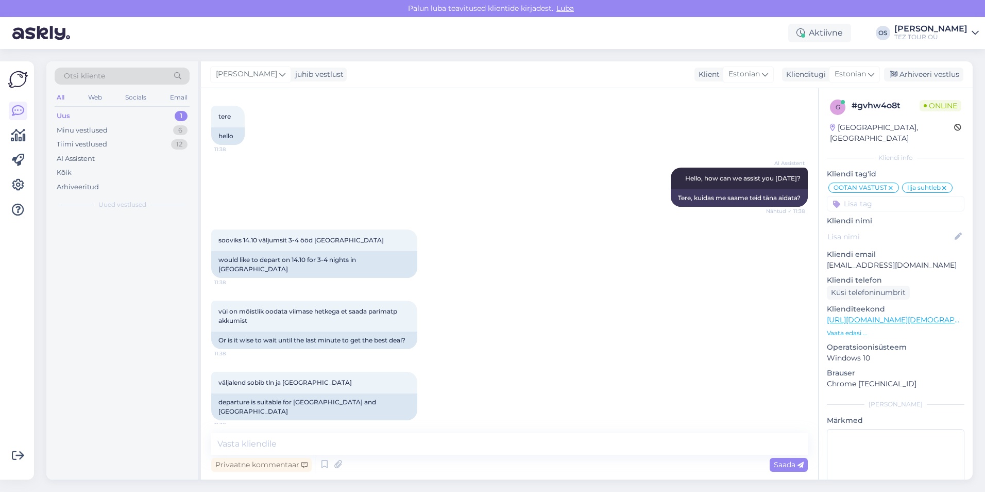
scroll to position [946, 0]
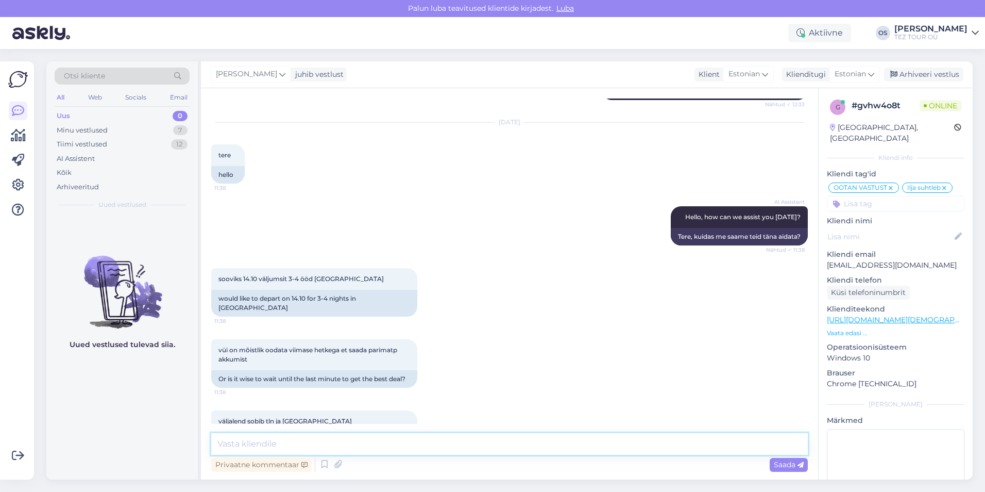
click at [280, 449] on textarea at bounding box center [509, 444] width 597 height 22
click at [280, 448] on textarea at bounding box center [509, 444] width 597 height 22
type textarea "Tere!"
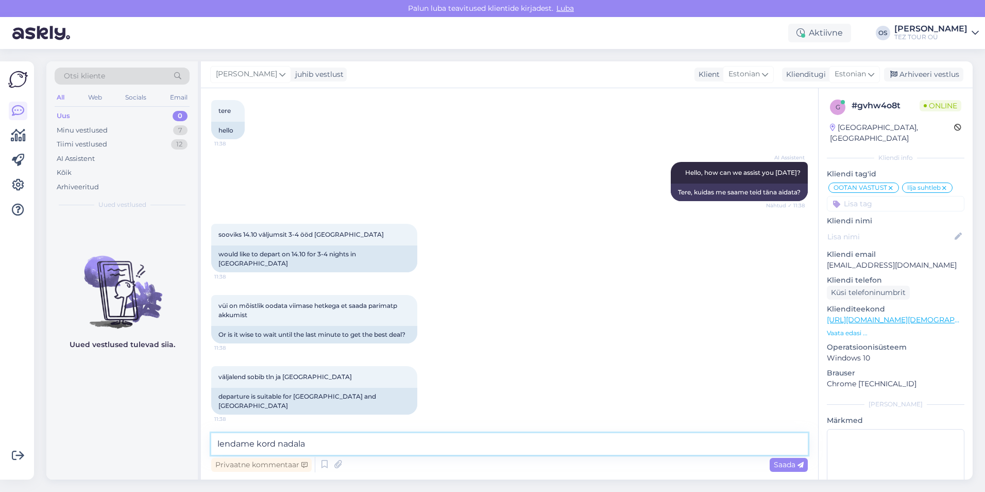
type textarea "lendame [PERSON_NAME]"
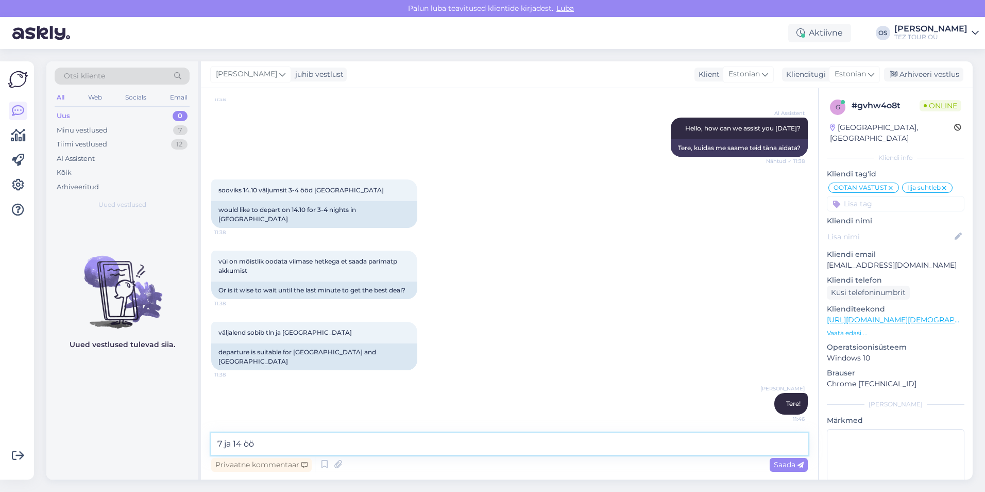
type textarea "7 ja 14 ööd"
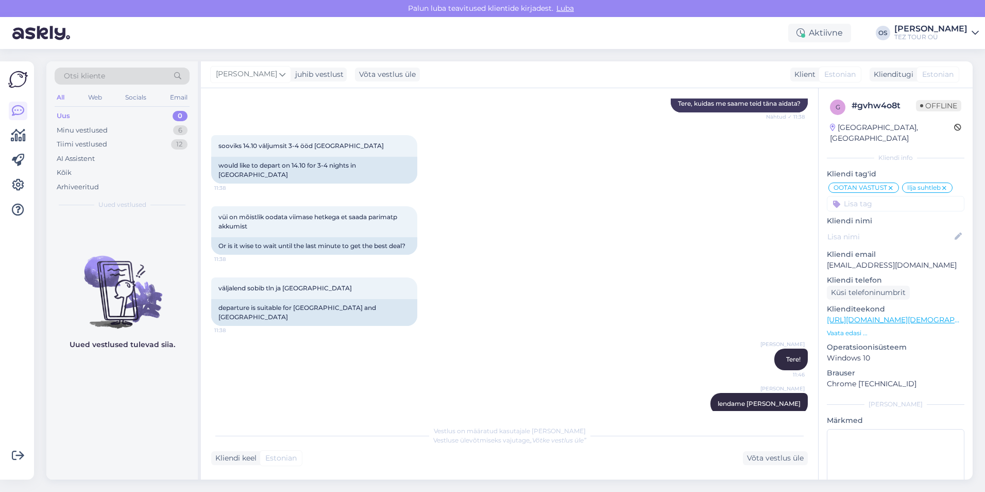
click at [77, 115] on div "Uus 0" at bounding box center [122, 116] width 135 height 14
click at [102, 114] on div "Uus 0" at bounding box center [122, 116] width 135 height 14
